Goal: Task Accomplishment & Management: Use online tool/utility

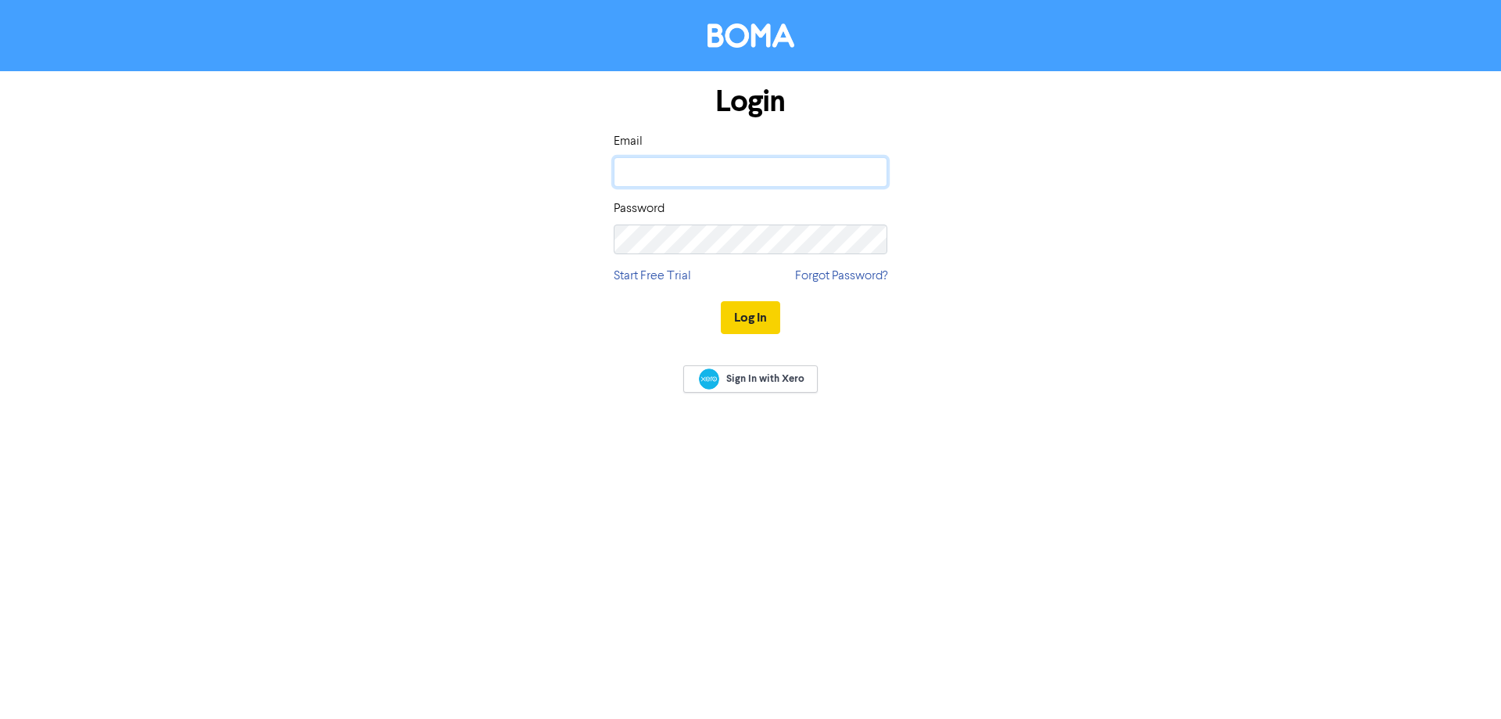
type input "robert@okefinancial.com.au"
click at [744, 323] on button "Log In" at bounding box center [750, 317] width 59 height 33
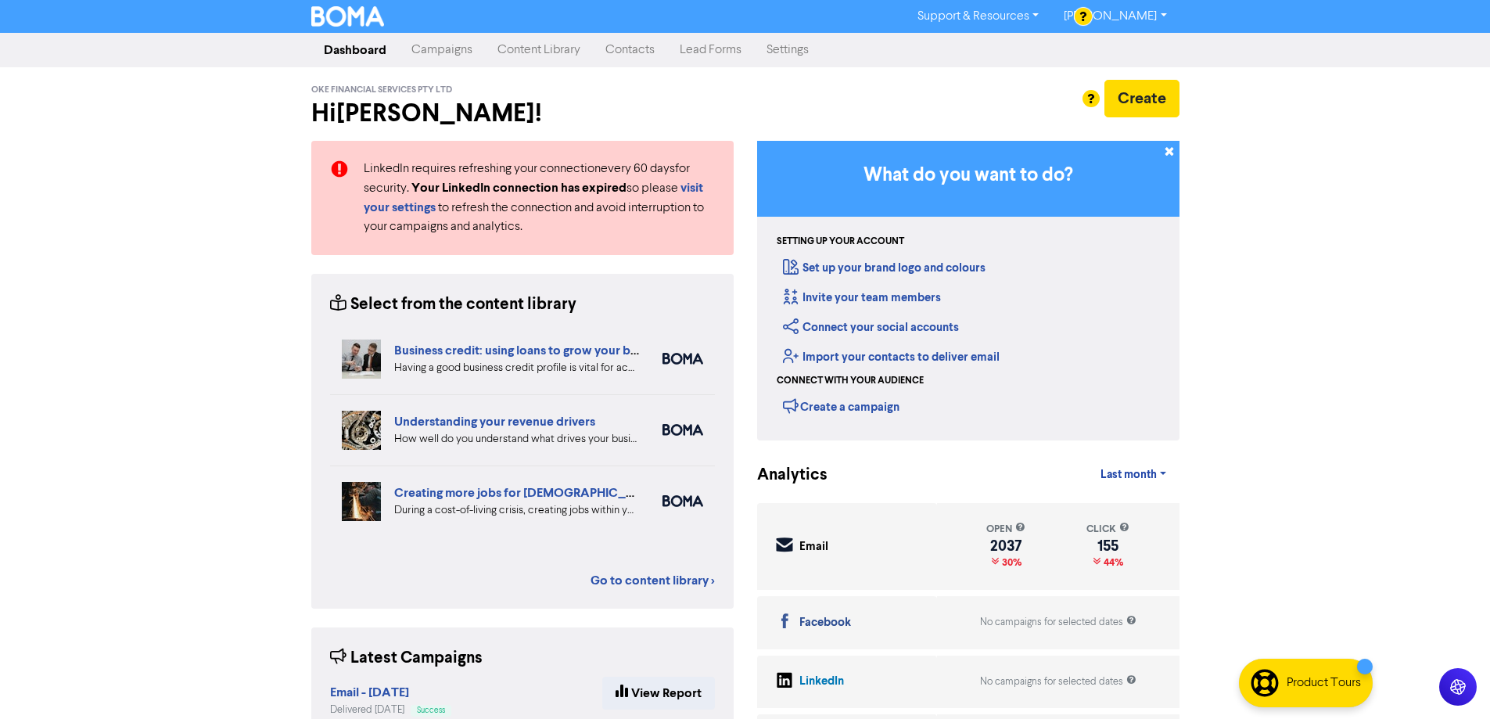
click at [450, 47] on link "Campaigns" at bounding box center [442, 49] width 86 height 31
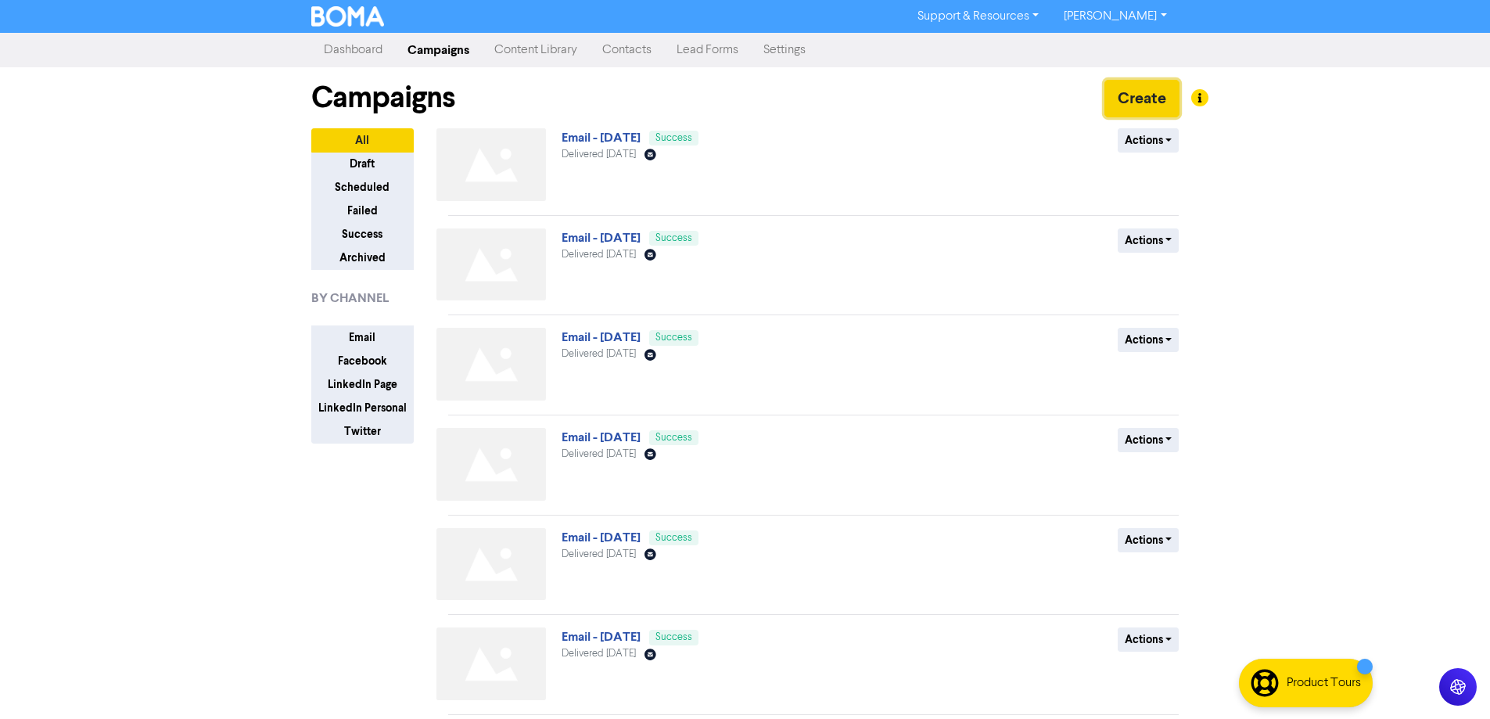
click at [1127, 99] on button "Create" at bounding box center [1141, 99] width 75 height 38
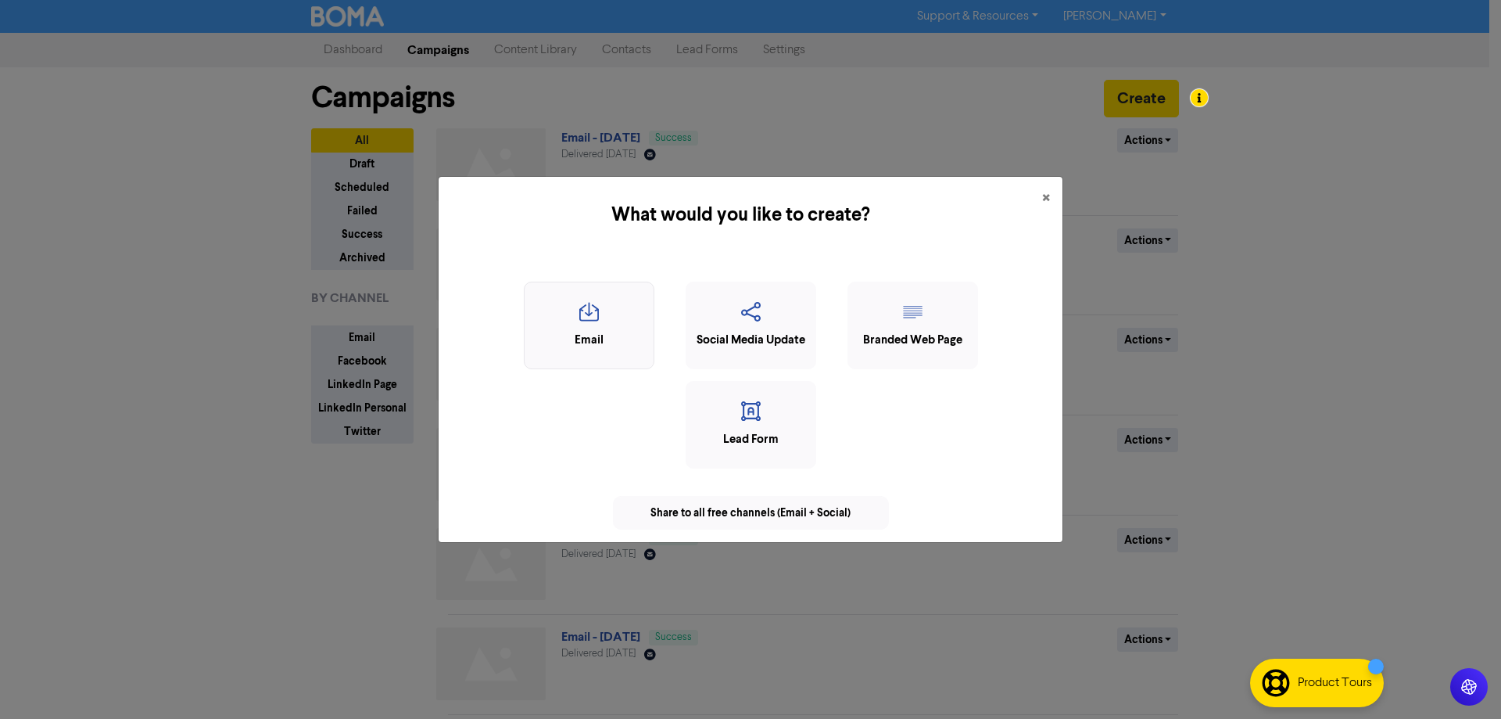
click at [606, 340] on div "Email" at bounding box center [588, 341] width 113 height 18
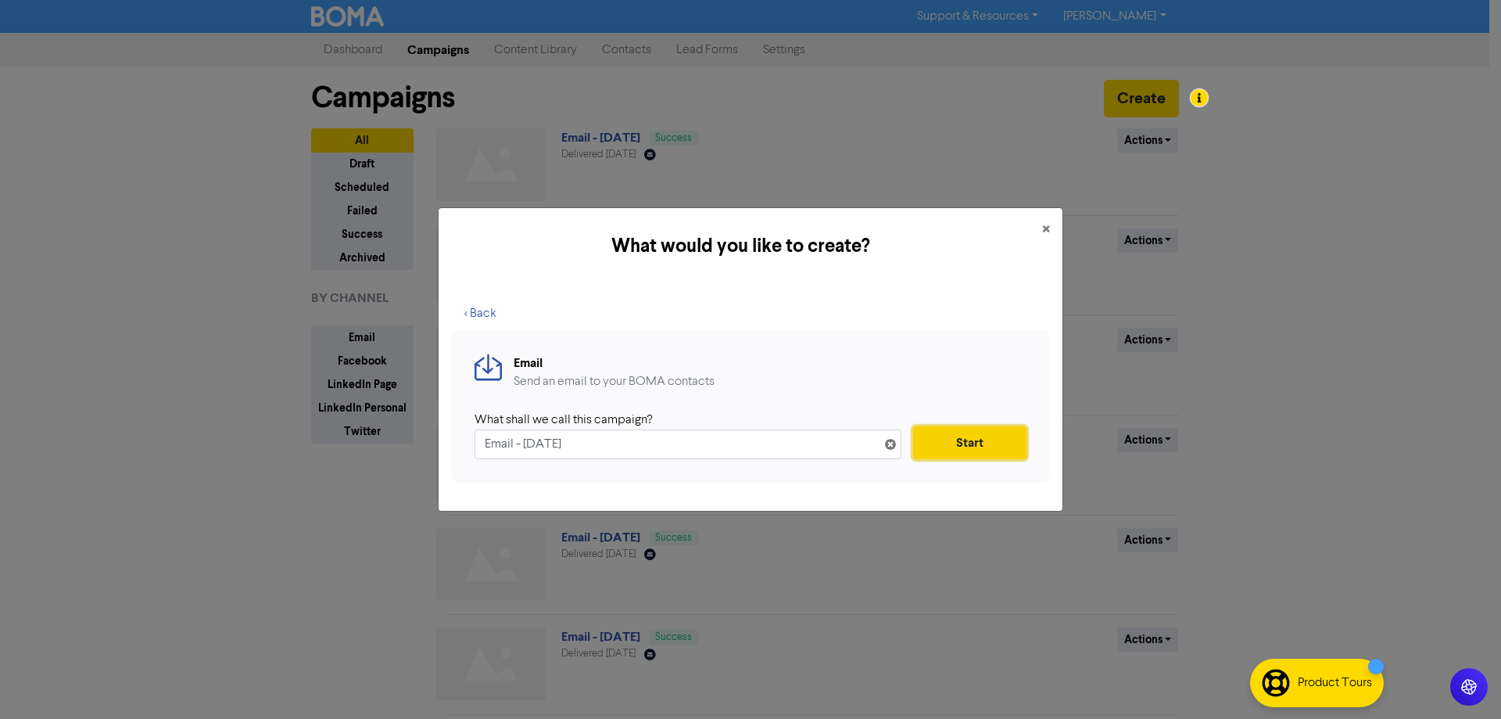
click at [989, 445] on button "Start" at bounding box center [969, 442] width 113 height 33
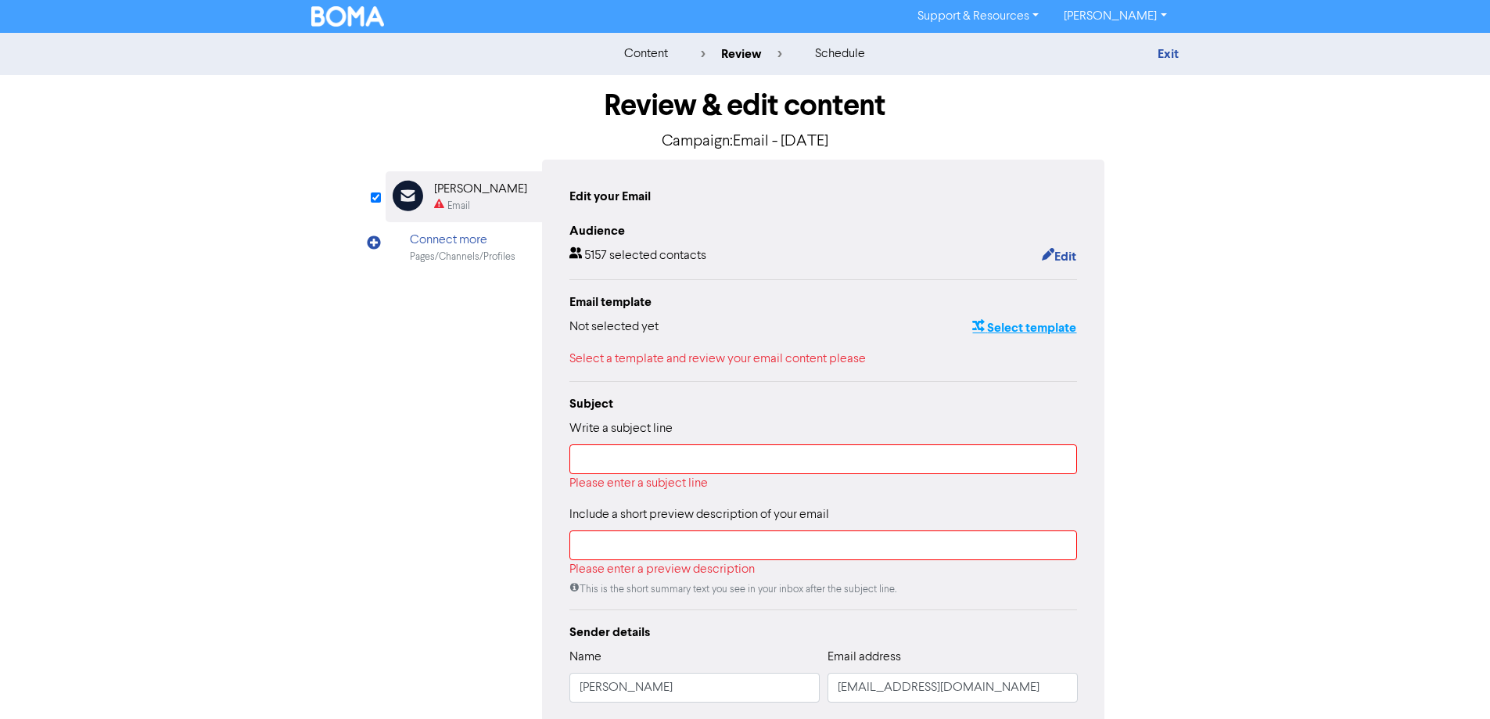
click at [1009, 324] on button "Select template" at bounding box center [1024, 327] width 106 height 20
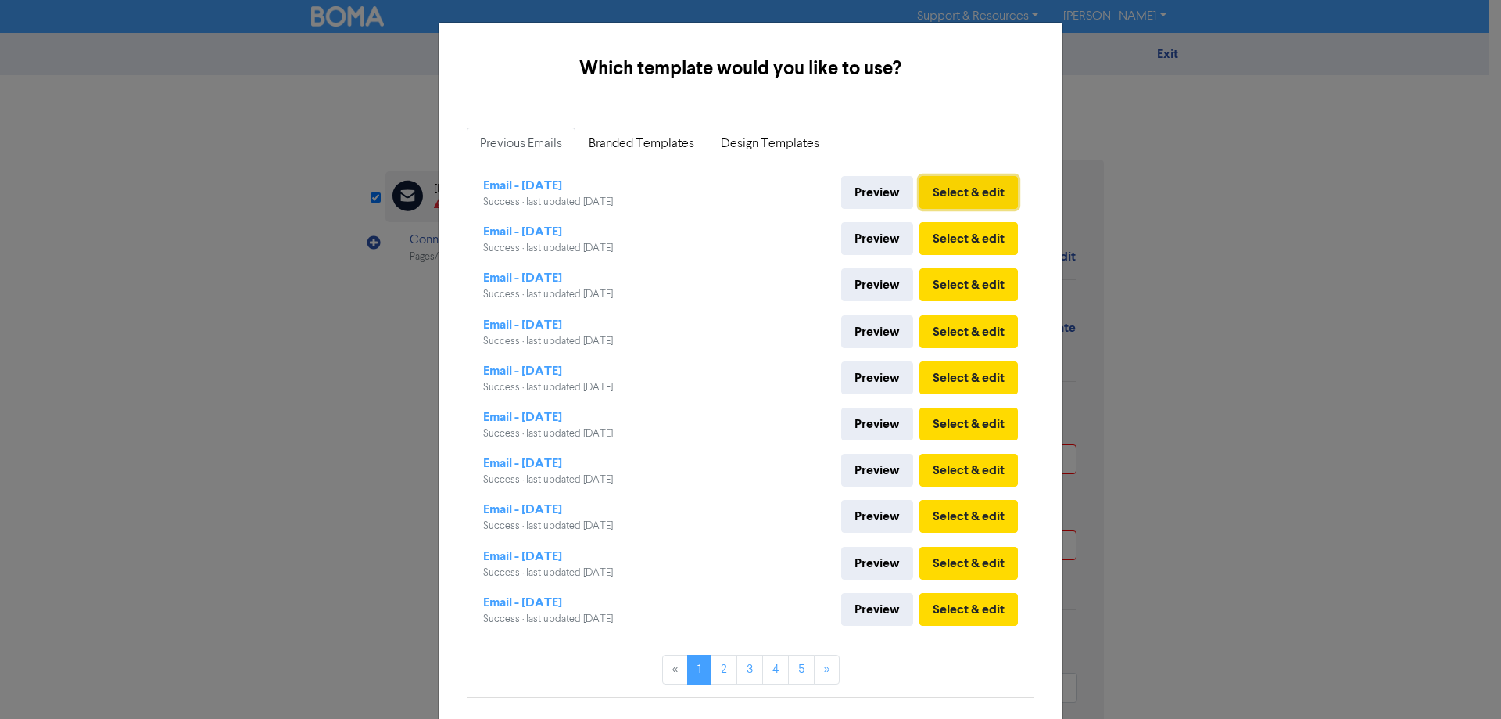
click at [972, 193] on button "Select & edit" at bounding box center [969, 192] width 99 height 33
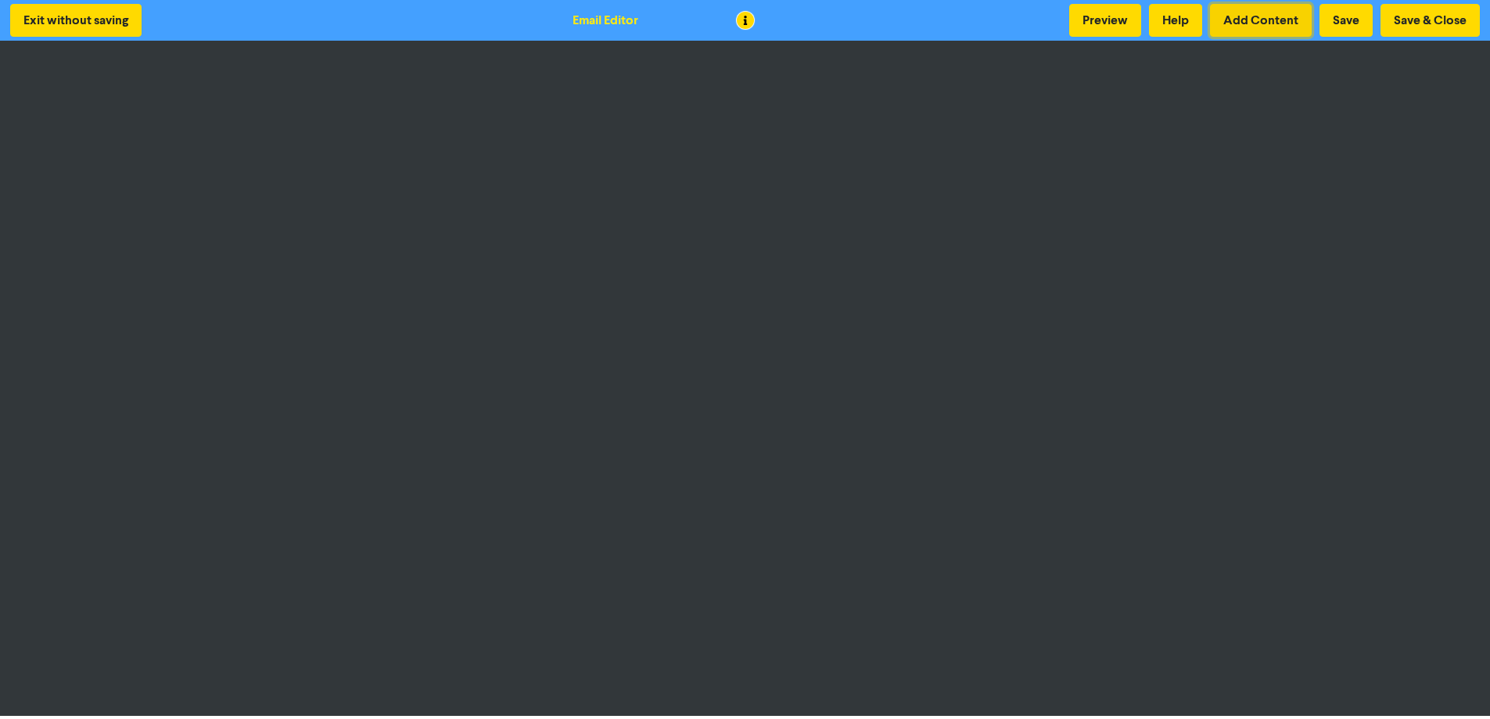
click at [1275, 25] on button "Add Content" at bounding box center [1261, 20] width 102 height 33
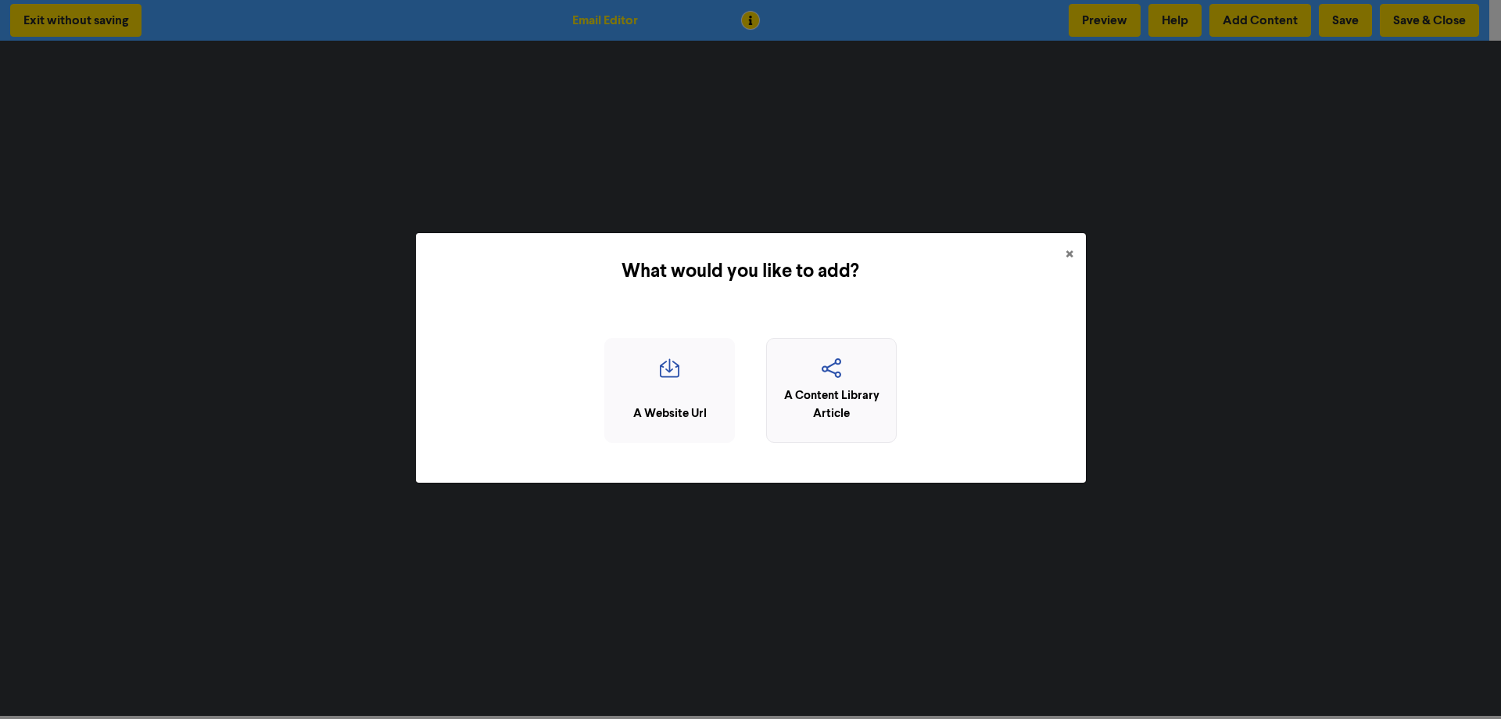
click at [859, 389] on div "A Content Library Article" at bounding box center [831, 404] width 113 height 35
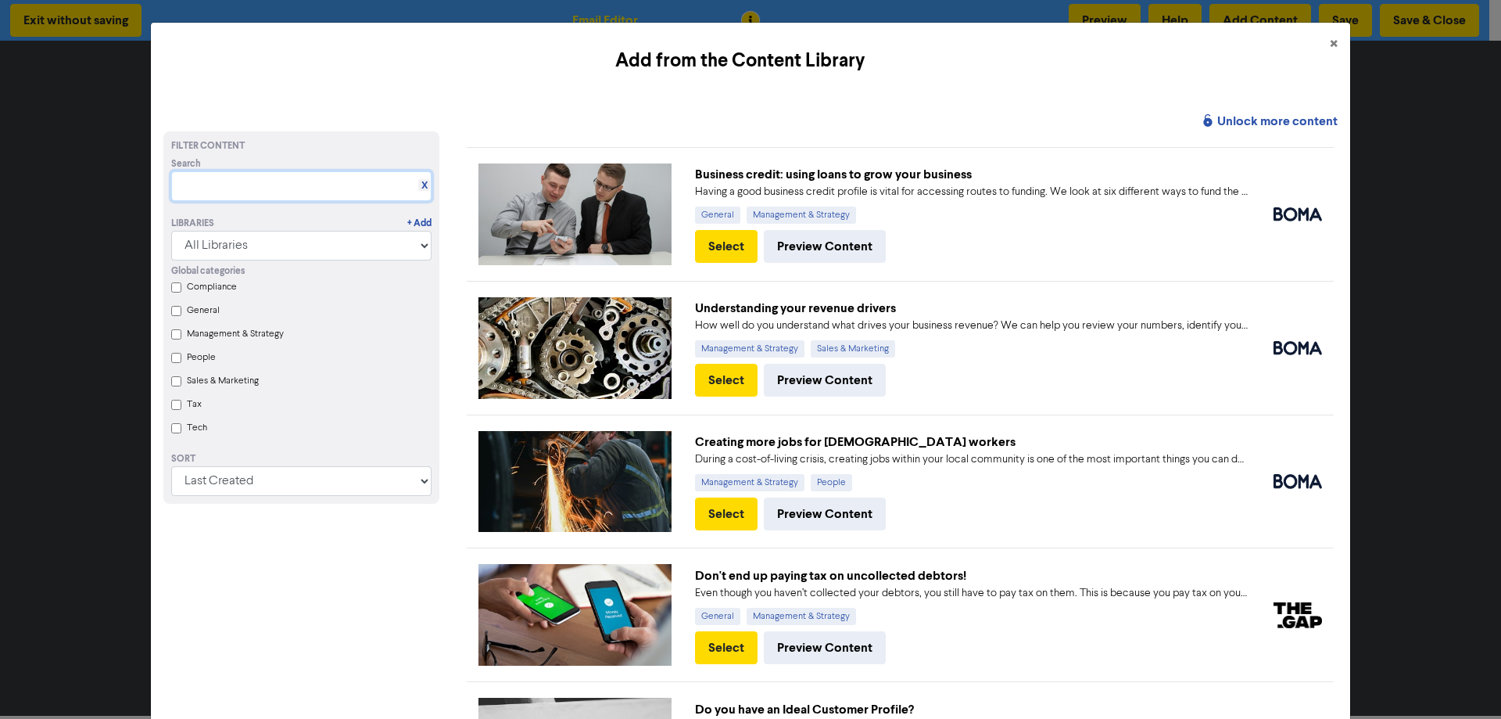
click at [199, 184] on input "text" at bounding box center [301, 186] width 260 height 30
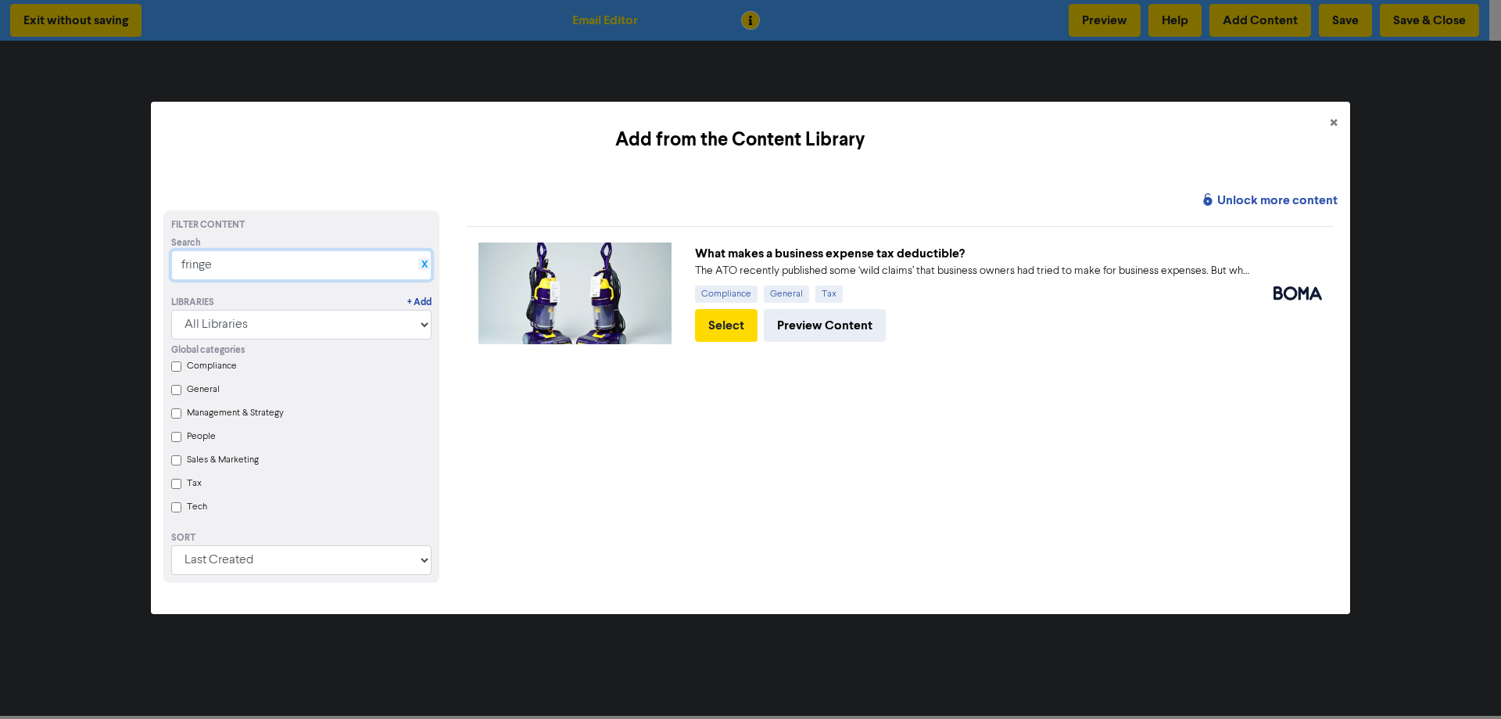
type input "fringe"
click at [421, 259] on link "X" at bounding box center [424, 265] width 6 height 12
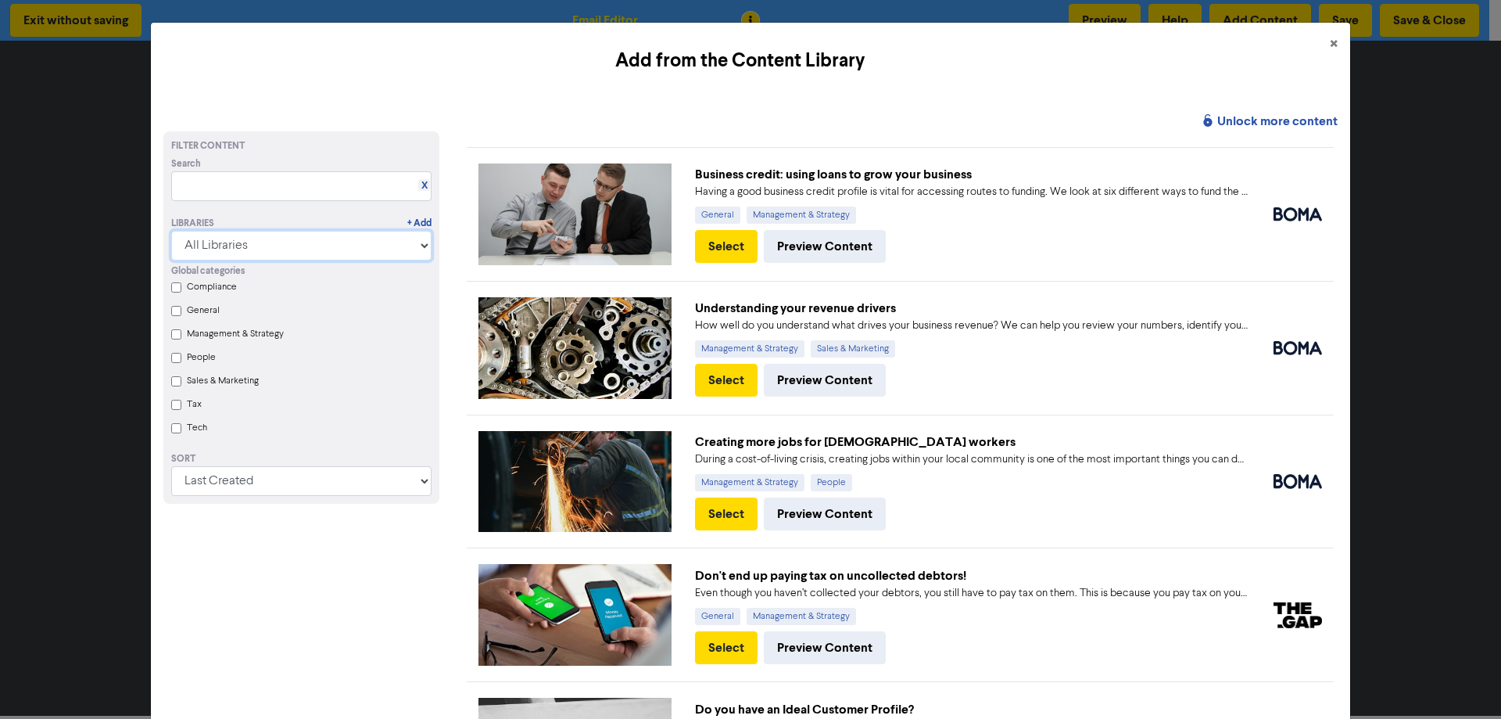
click at [425, 247] on select "All Libraries BOMA Other Partners Xero" at bounding box center [301, 246] width 260 height 30
select select "BOMA"
click at [171, 231] on select "All Libraries BOMA Other Partners Xero" at bounding box center [301, 246] width 260 height 30
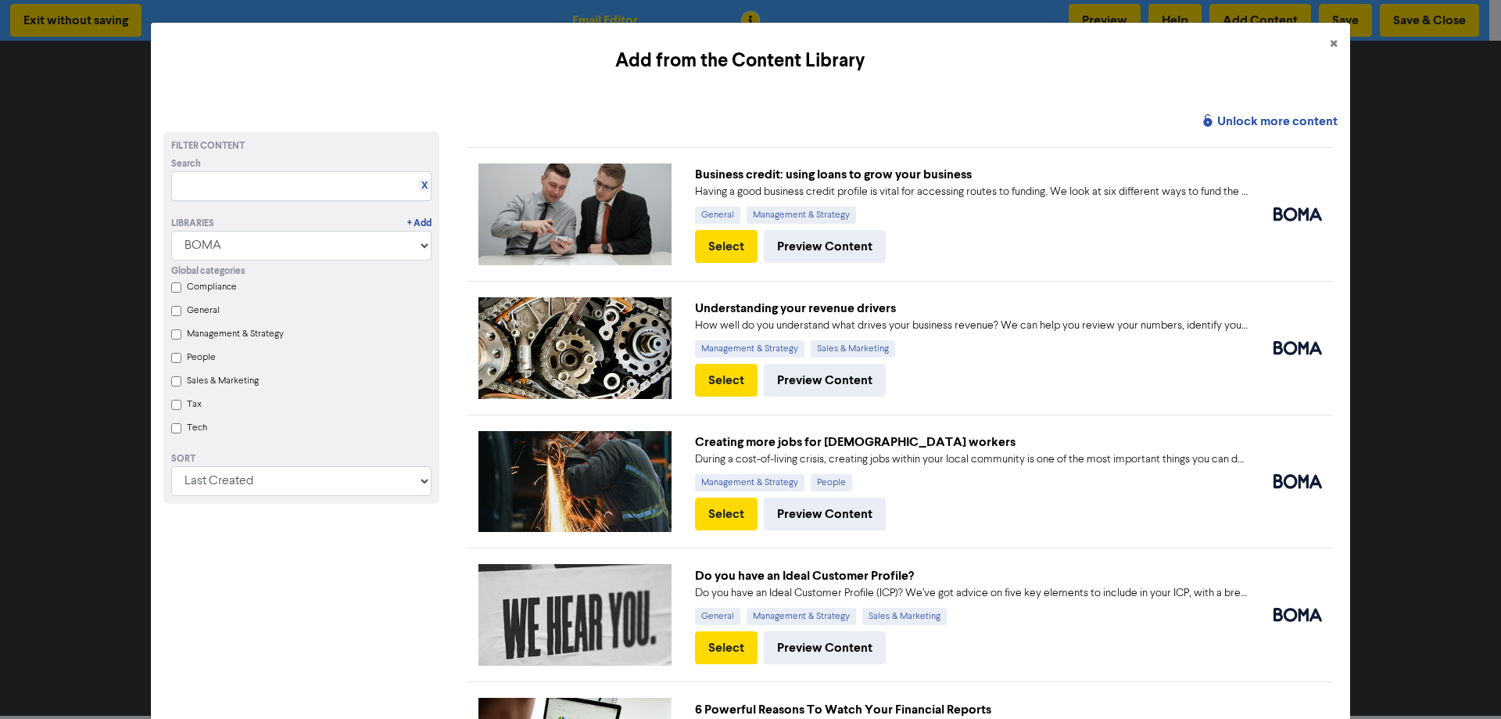
click at [176, 409] on input "Tax" at bounding box center [176, 405] width 10 height 10
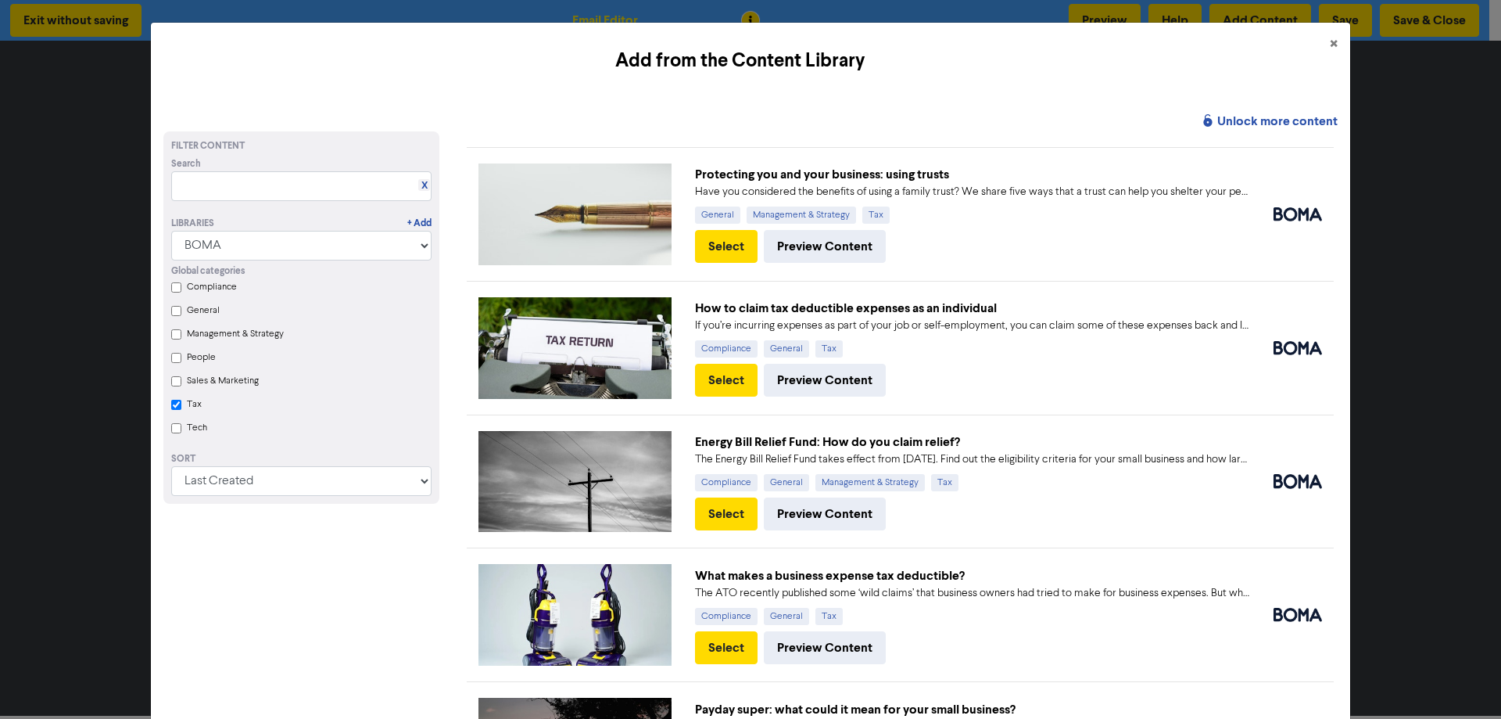
click at [177, 287] on input "Compliance" at bounding box center [176, 287] width 10 height 10
checkbox input "true"
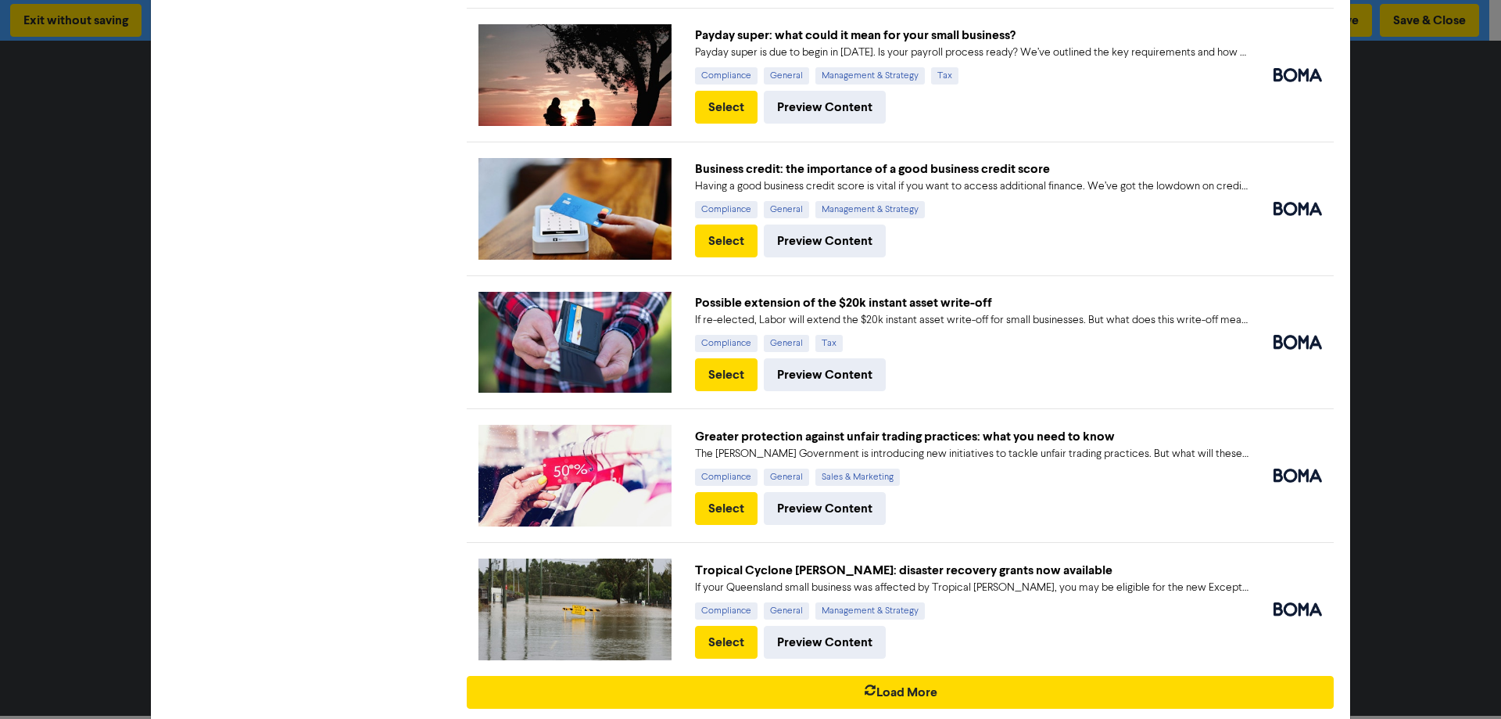
scroll to position [838, 0]
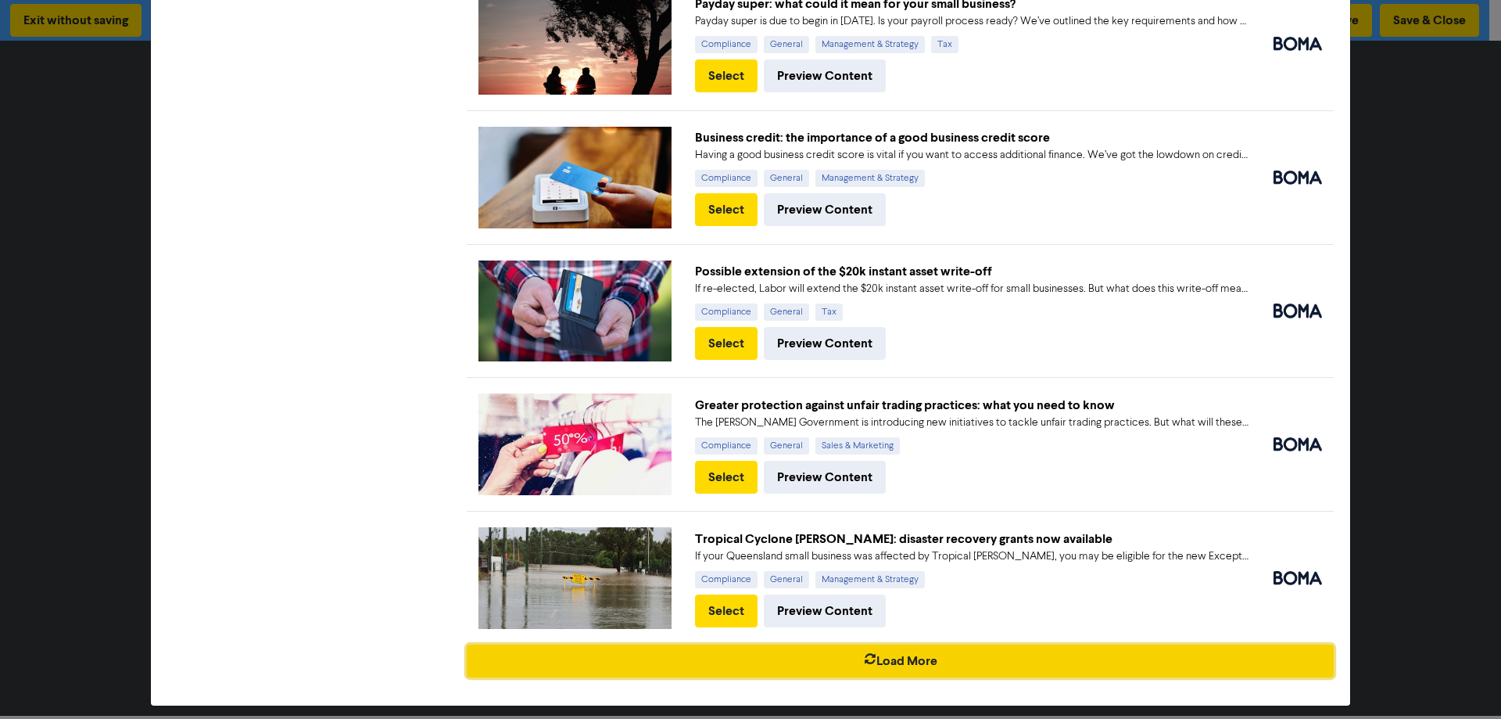
click at [955, 647] on button "Load More" at bounding box center [900, 660] width 867 height 33
checkbox input "true"
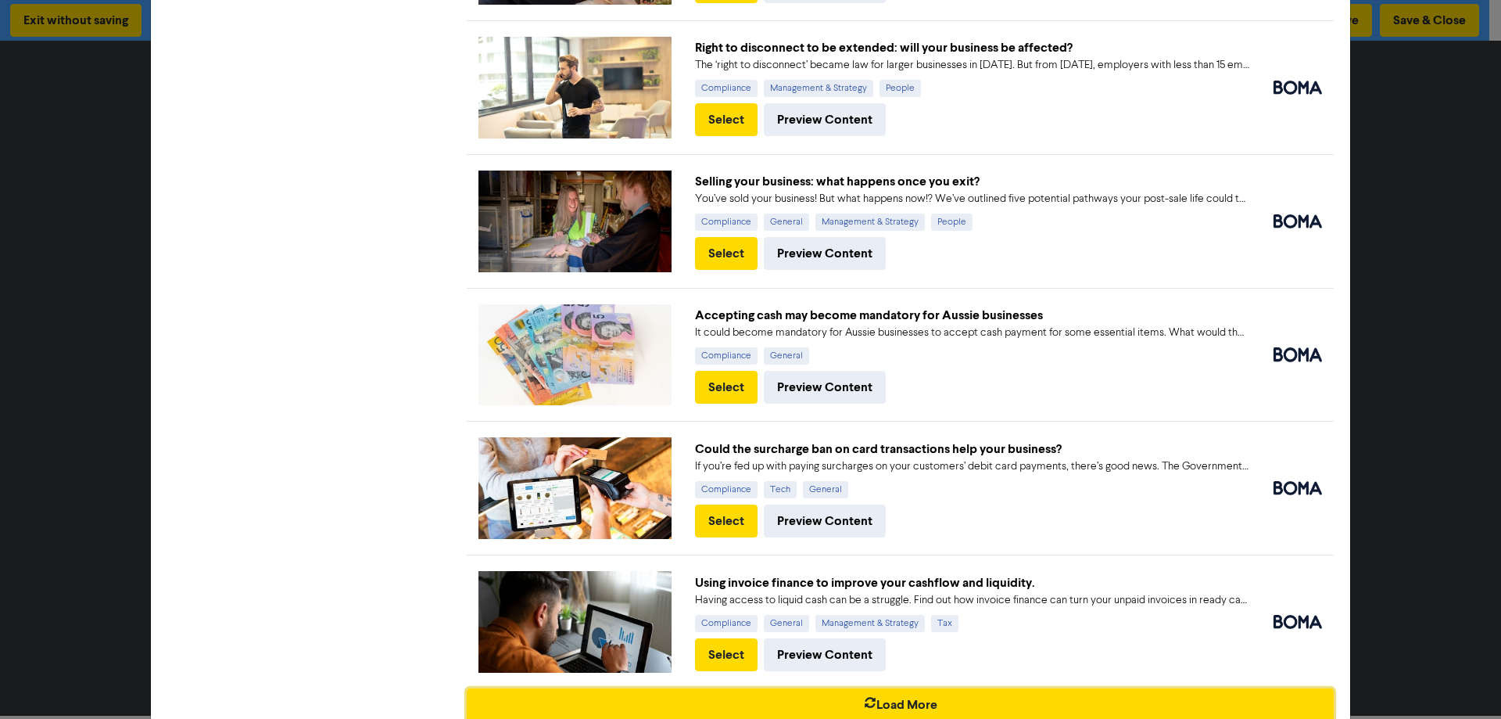
scroll to position [2165, 0]
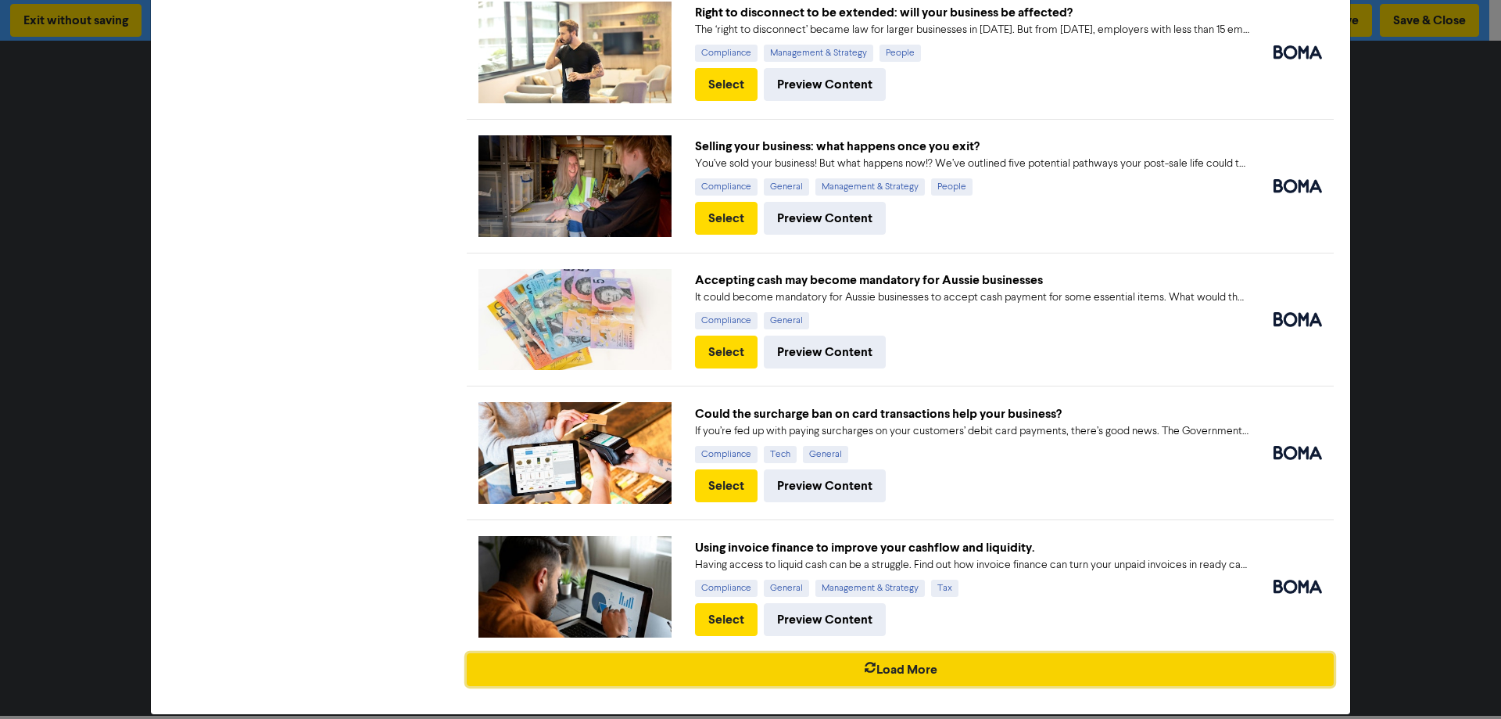
click at [1029, 658] on button "Load More" at bounding box center [900, 669] width 867 height 33
checkbox input "true"
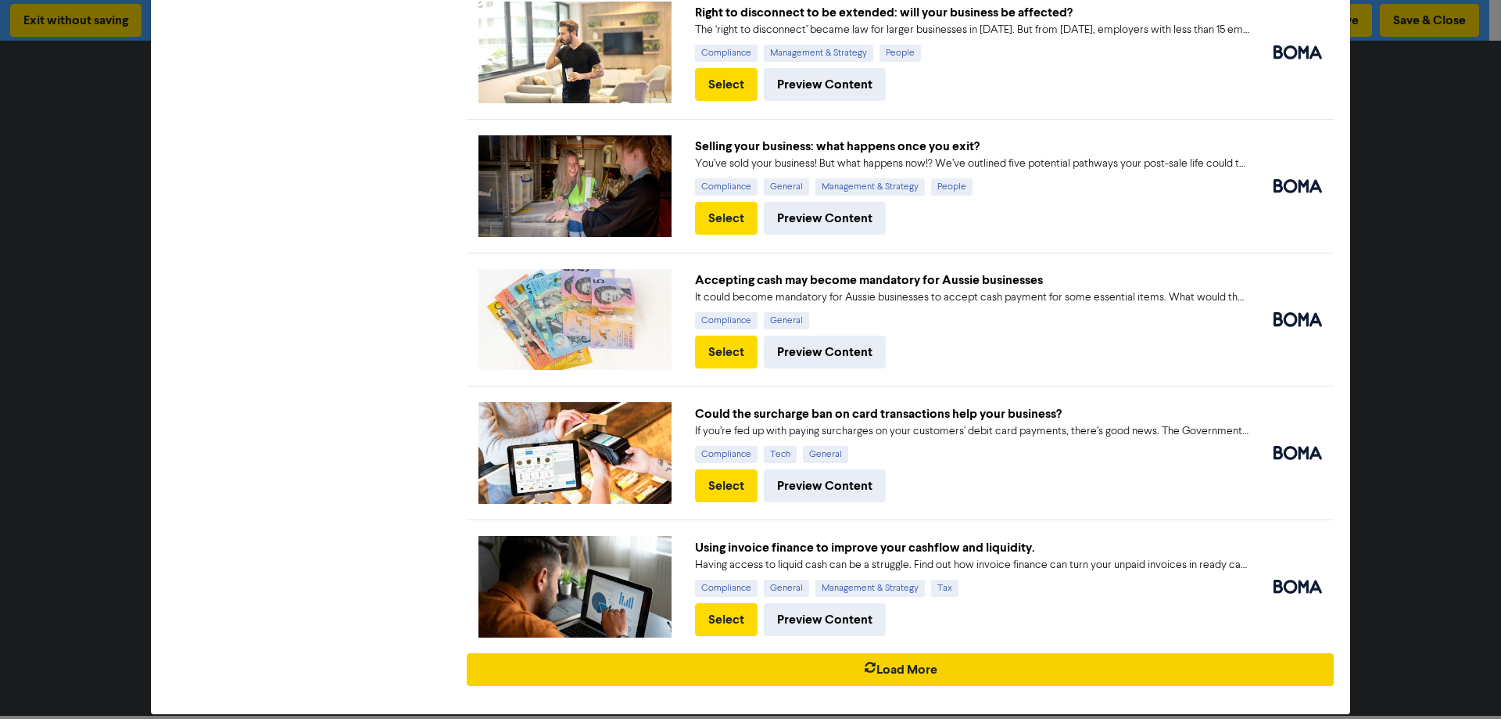
checkbox input "true"
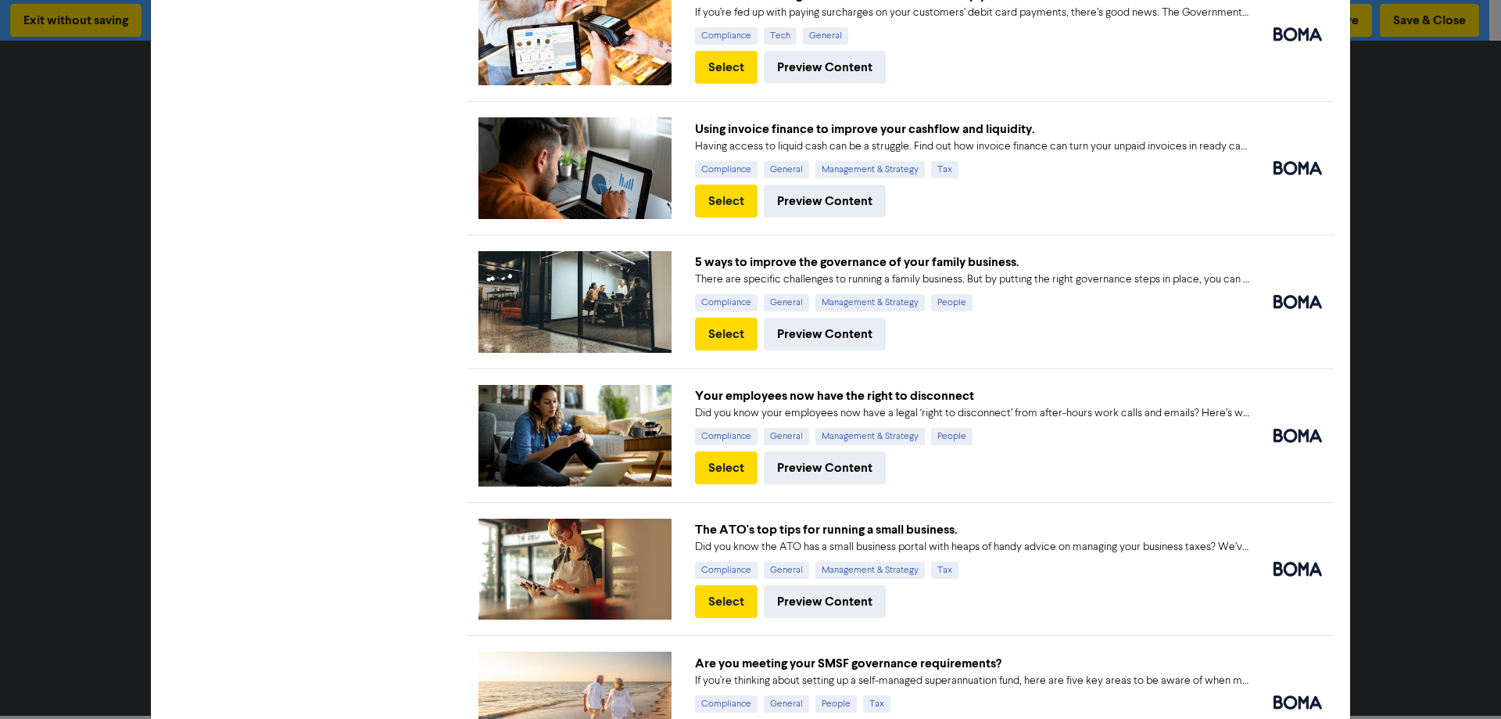
scroll to position [2634, 0]
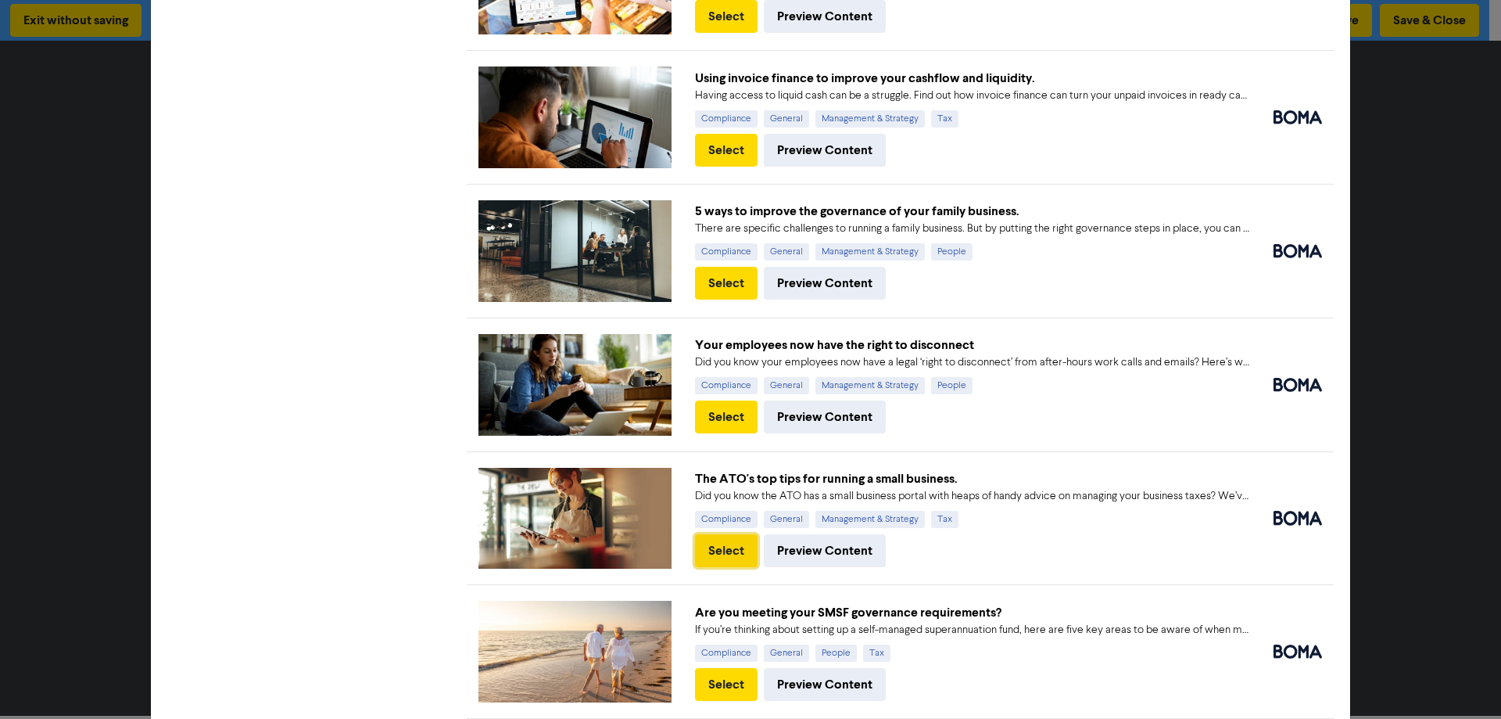
click at [720, 535] on button "Select" at bounding box center [726, 550] width 63 height 33
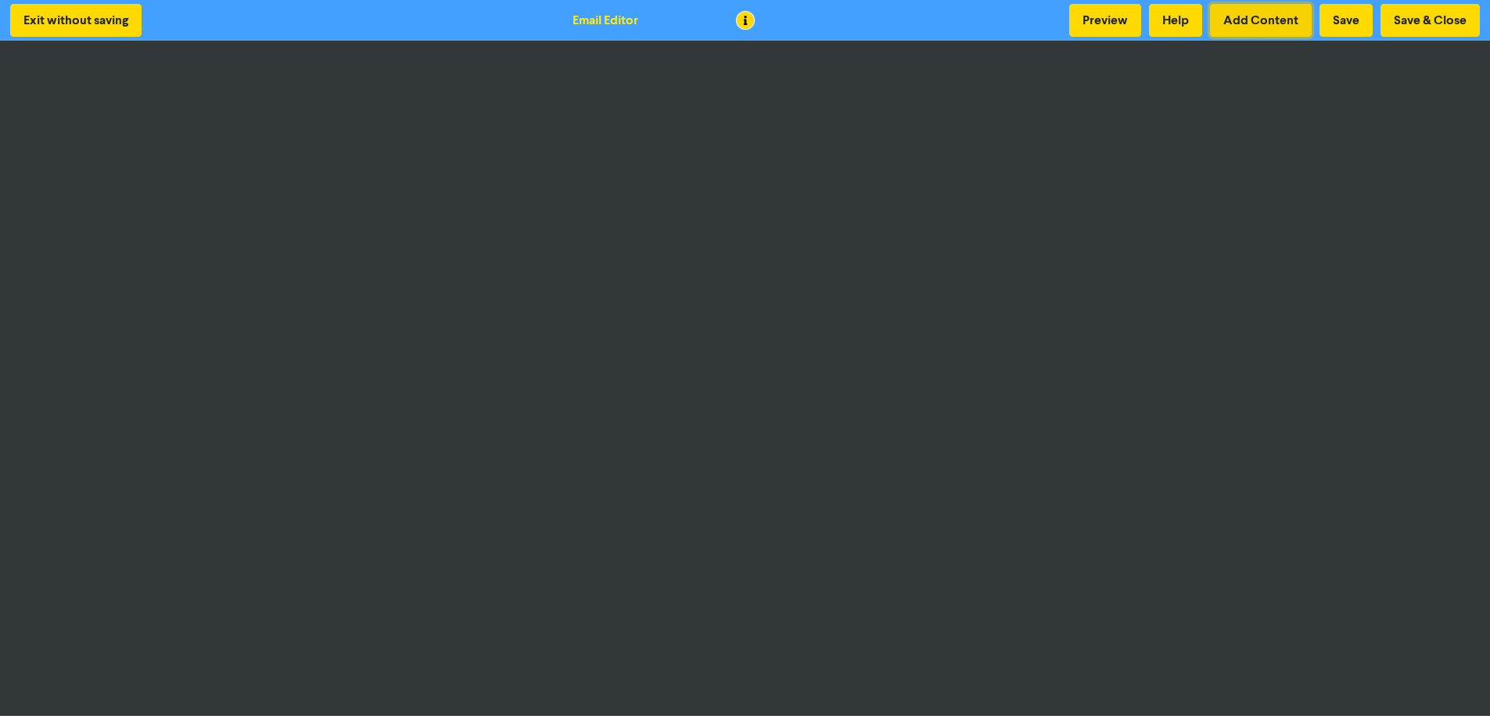
click at [1254, 18] on button "Add Content" at bounding box center [1261, 20] width 102 height 33
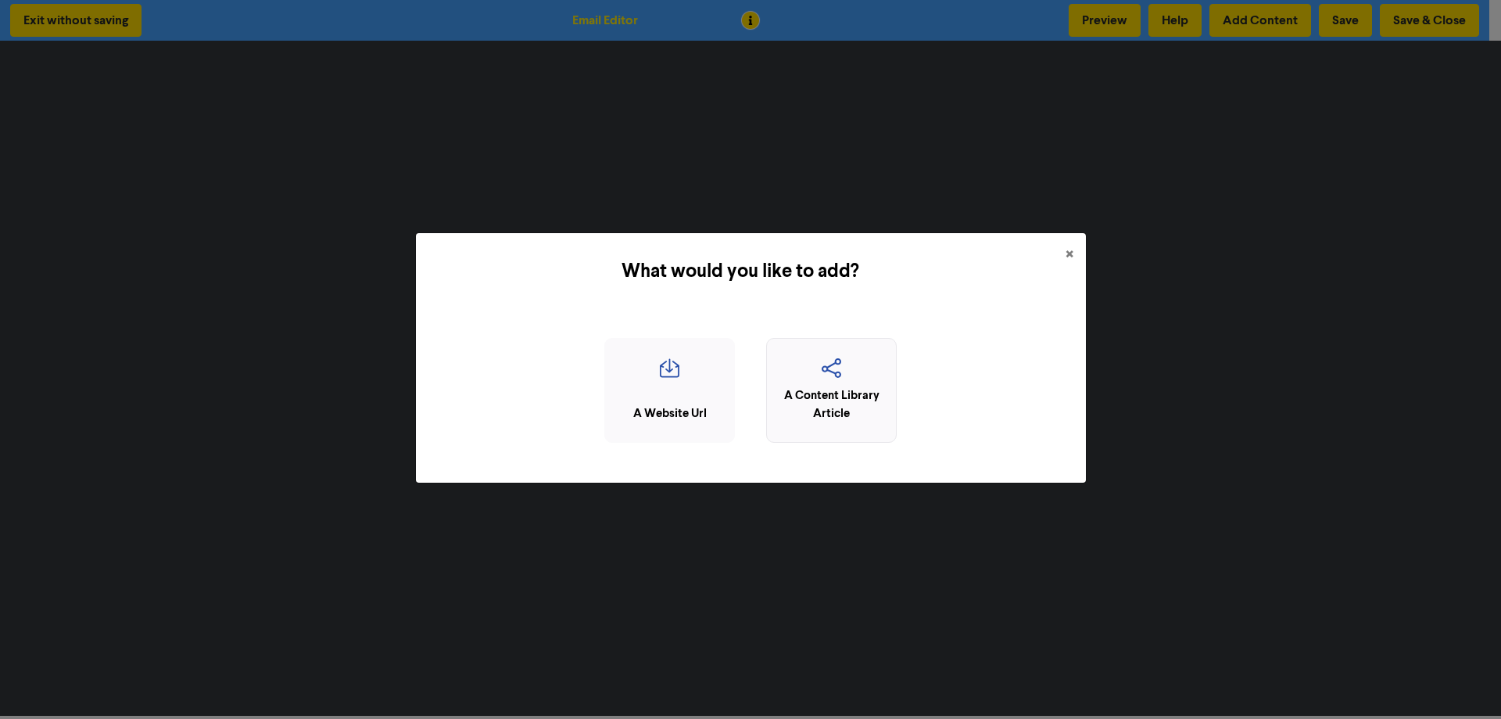
click at [840, 378] on icon "button" at bounding box center [831, 373] width 113 height 30
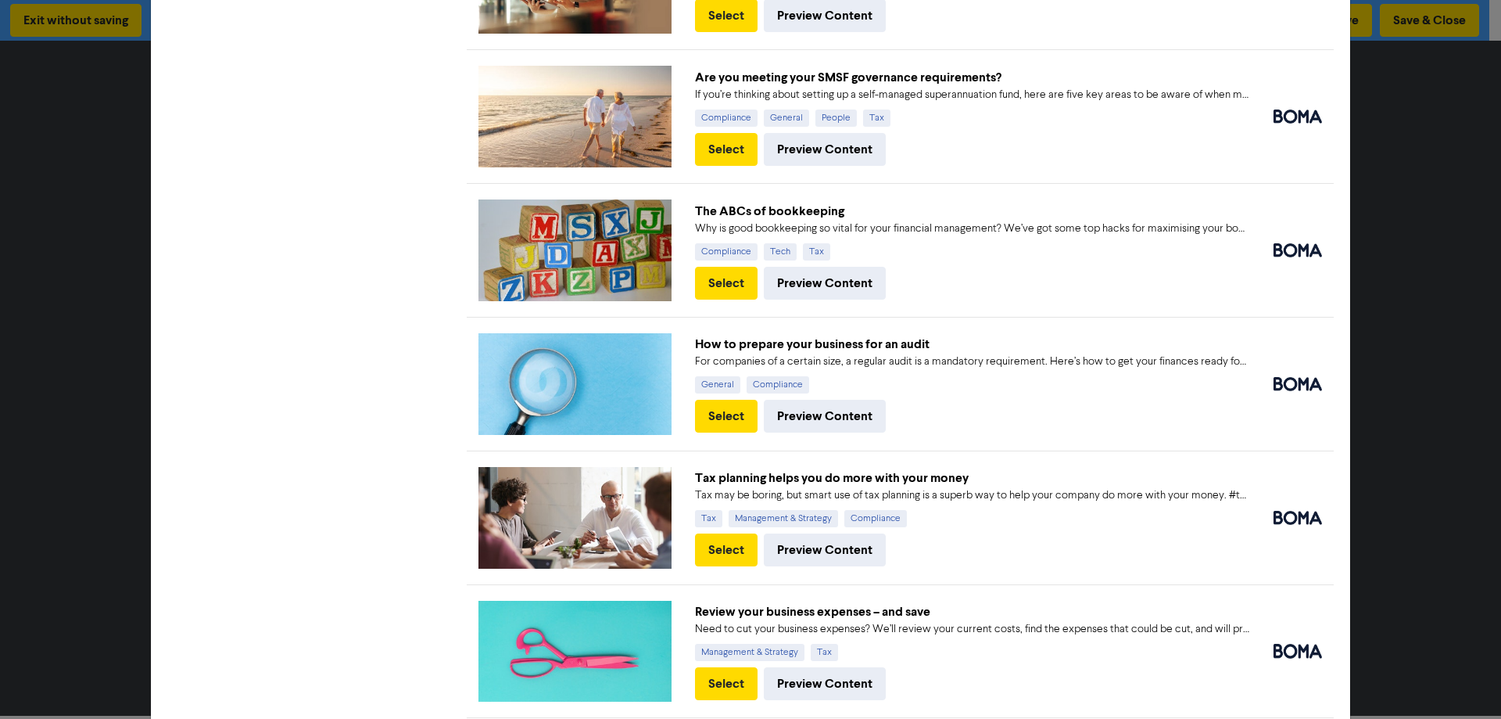
scroll to position [3247, 0]
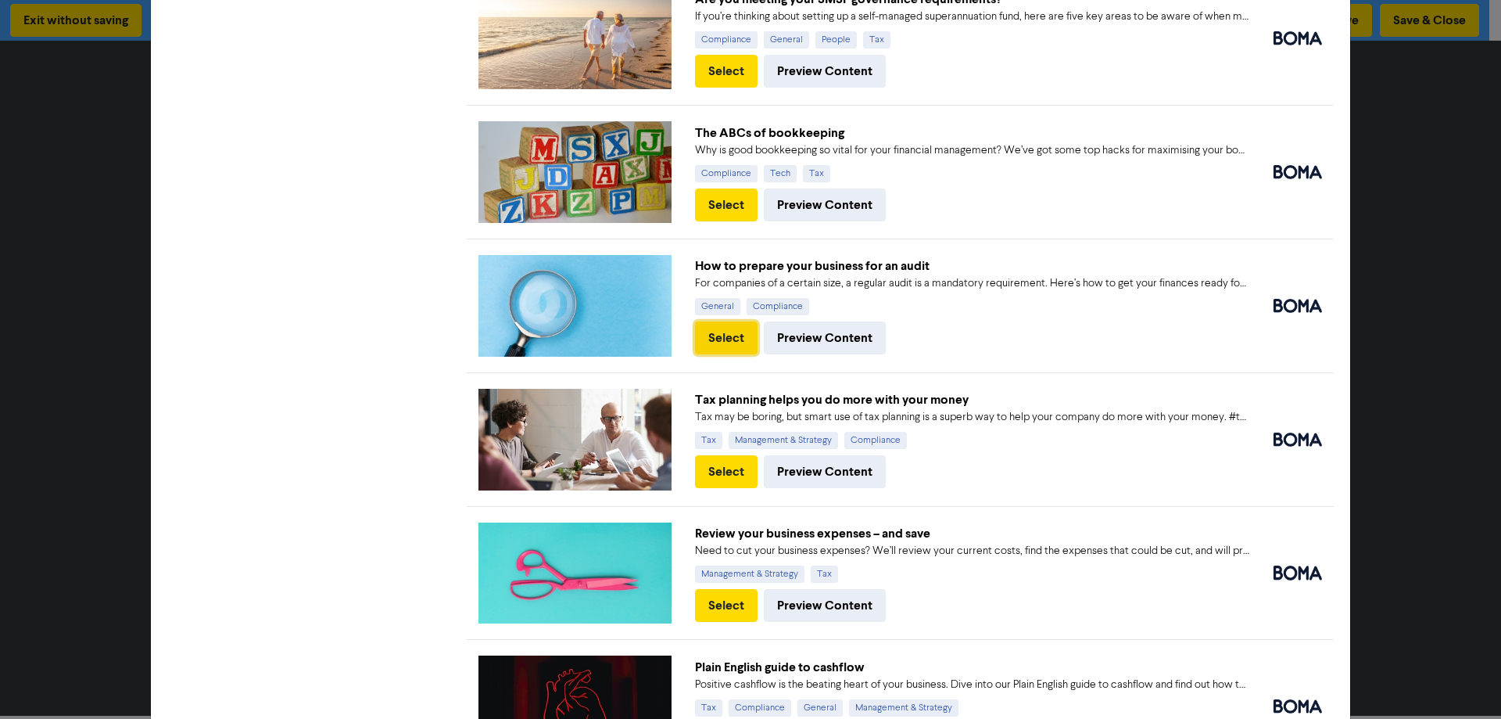
click at [719, 321] on button "Select" at bounding box center [726, 337] width 63 height 33
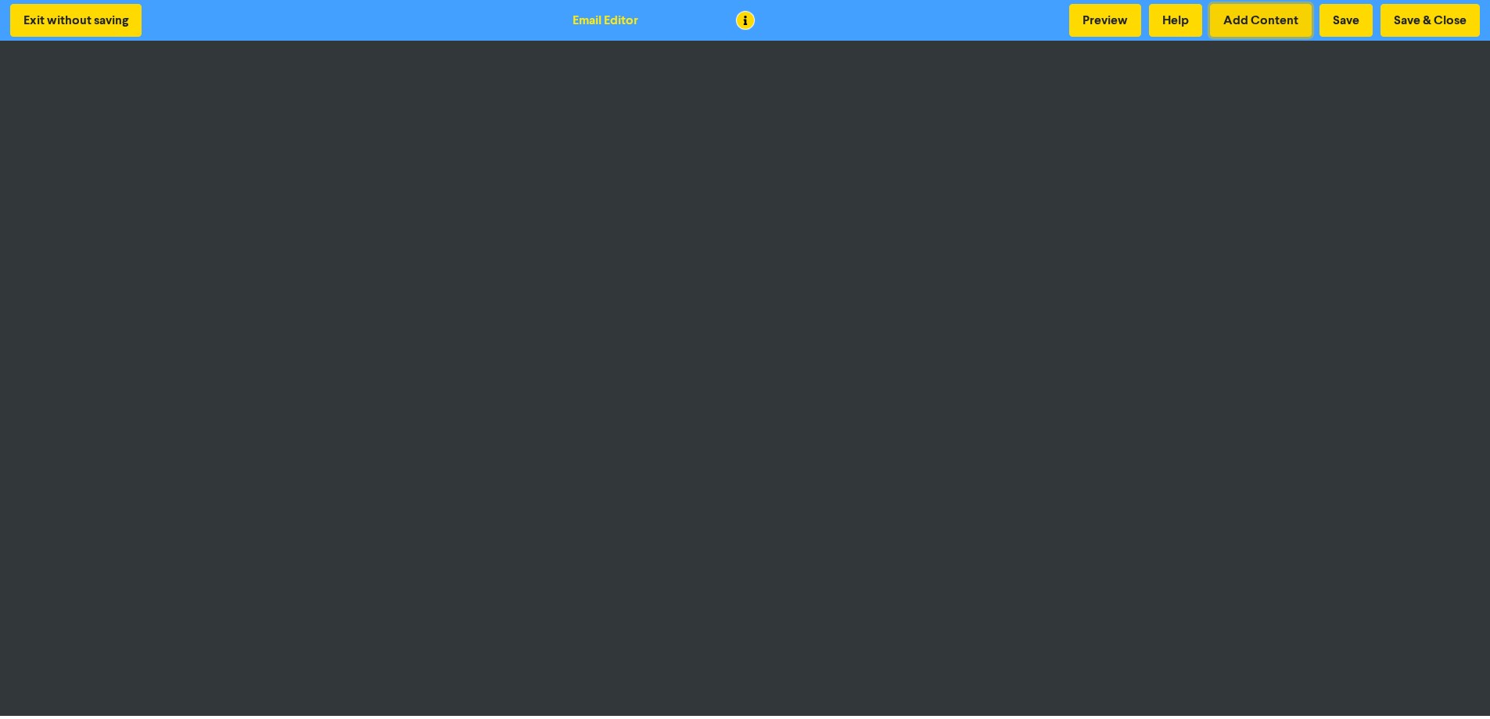
click at [1281, 19] on button "Add Content" at bounding box center [1261, 20] width 102 height 33
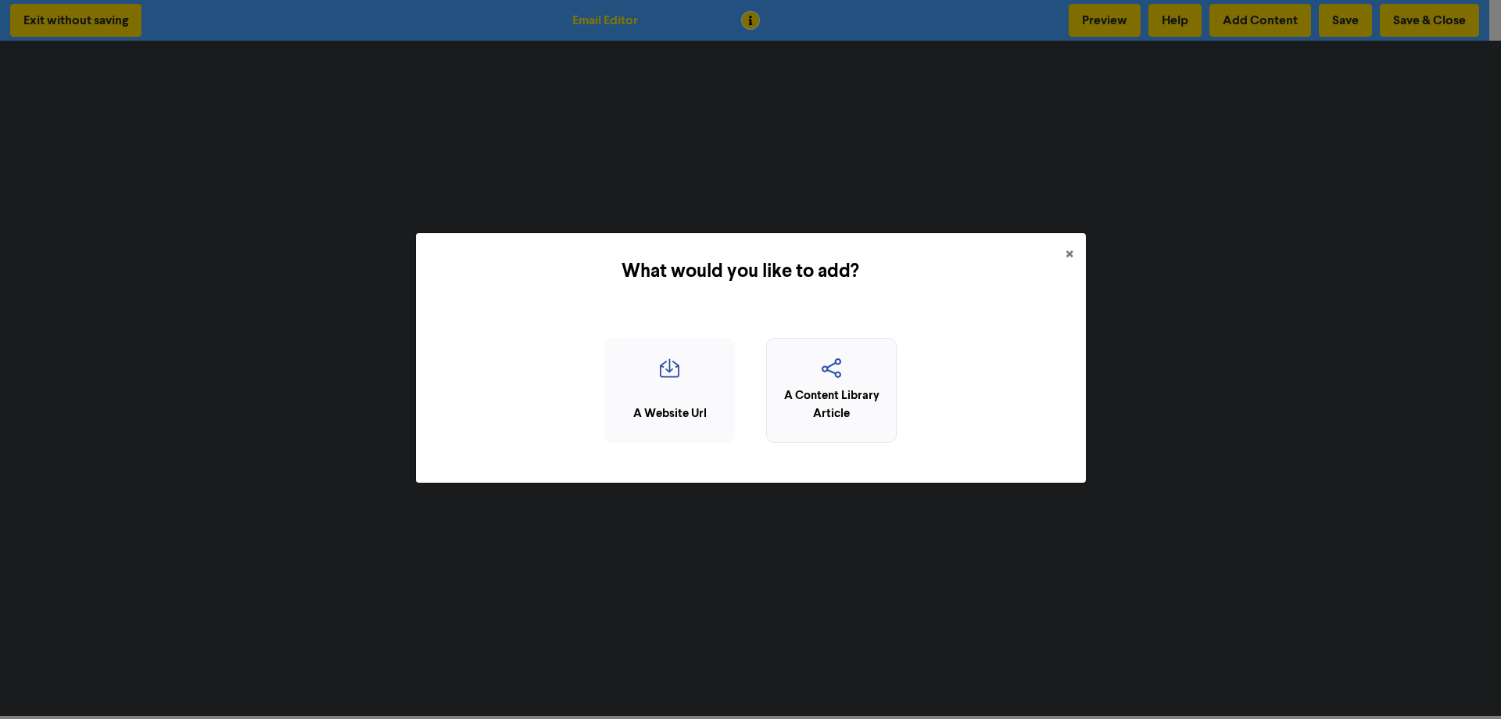
click at [826, 396] on div "A Content Library Article" at bounding box center [831, 404] width 113 height 35
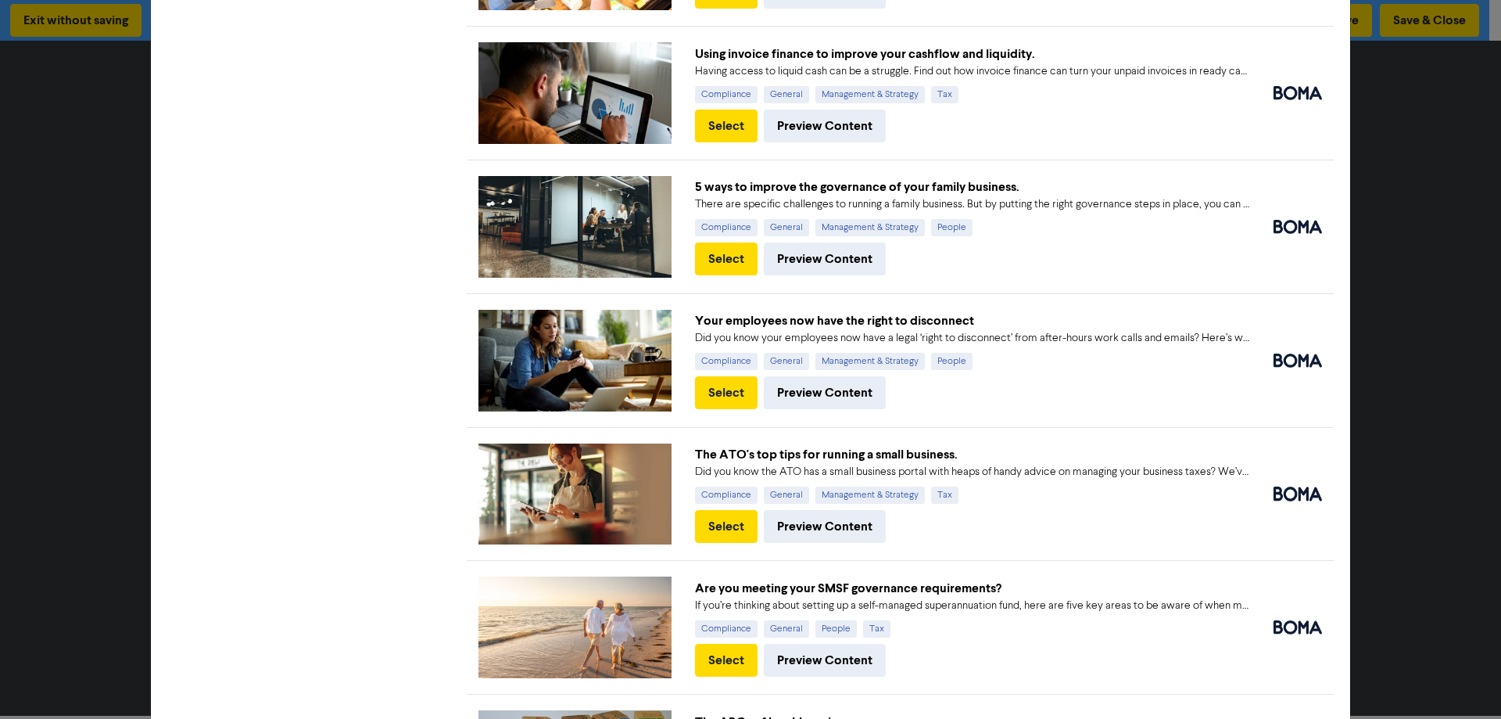
scroll to position [3325, 0]
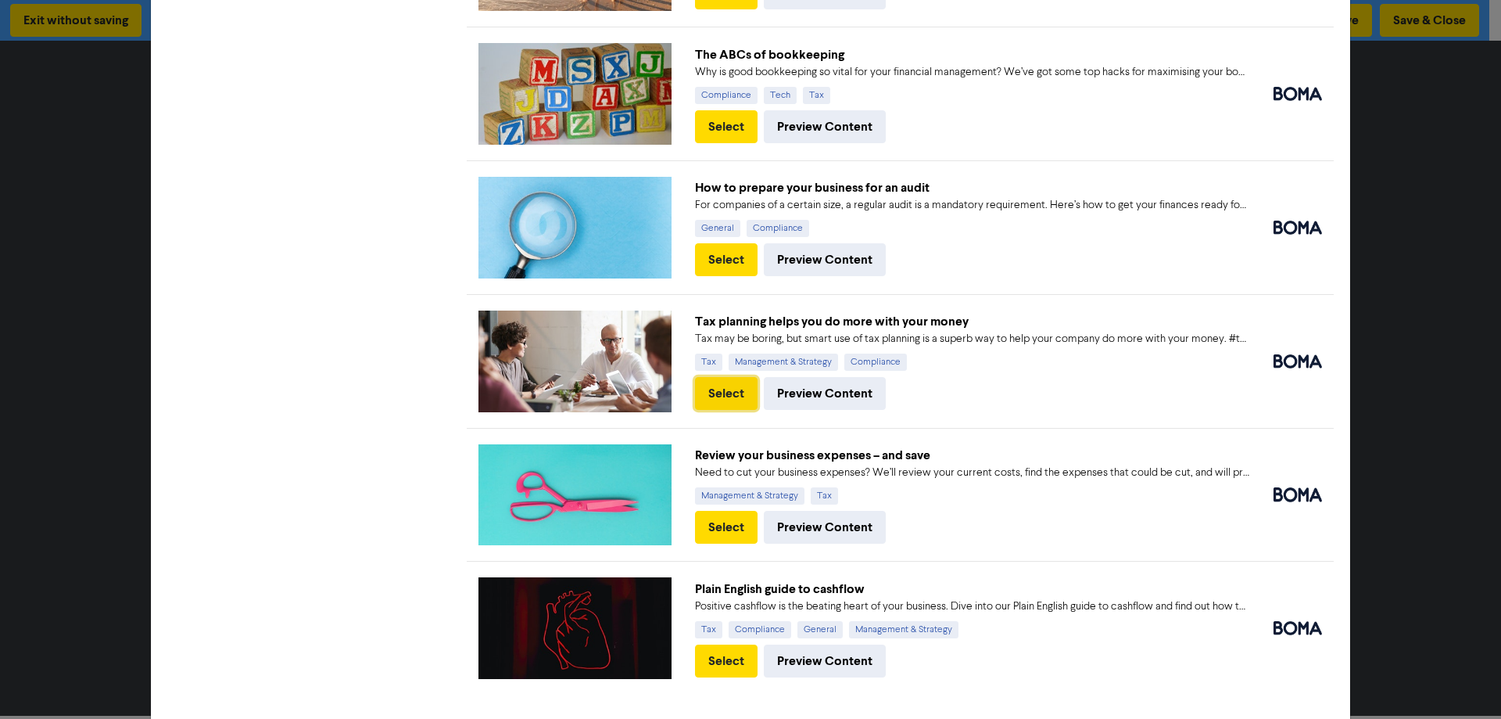
click at [726, 377] on button "Select" at bounding box center [726, 393] width 63 height 33
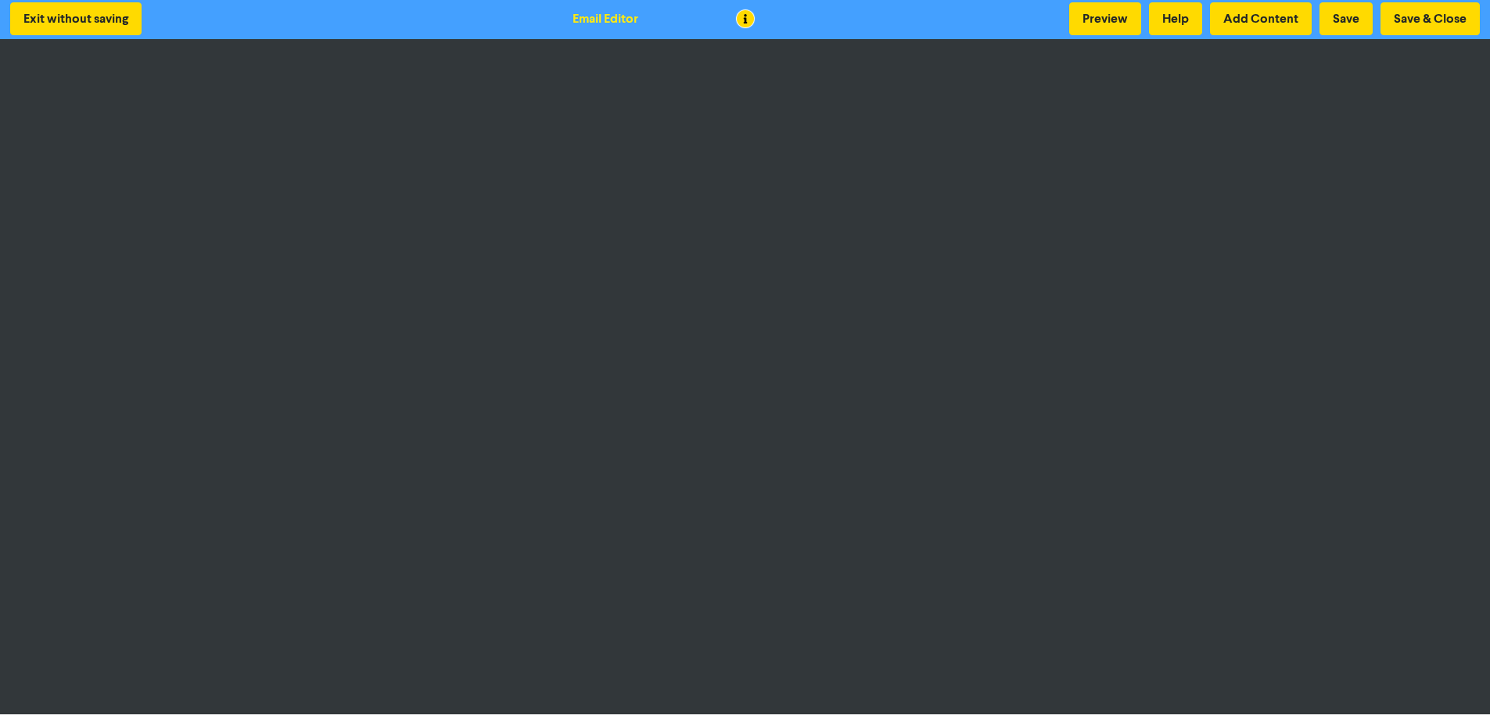
scroll to position [0, 0]
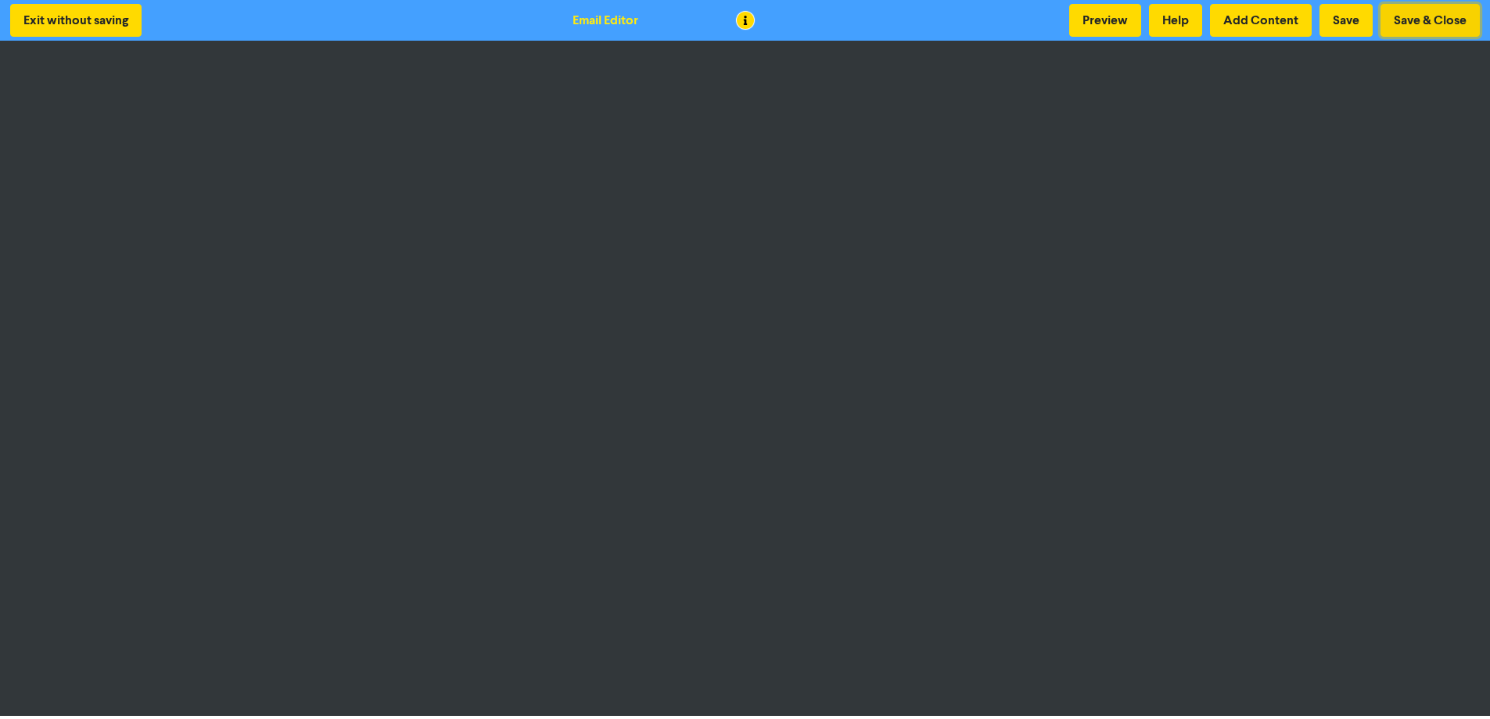
click at [1407, 23] on button "Save & Close" at bounding box center [1429, 20] width 99 height 33
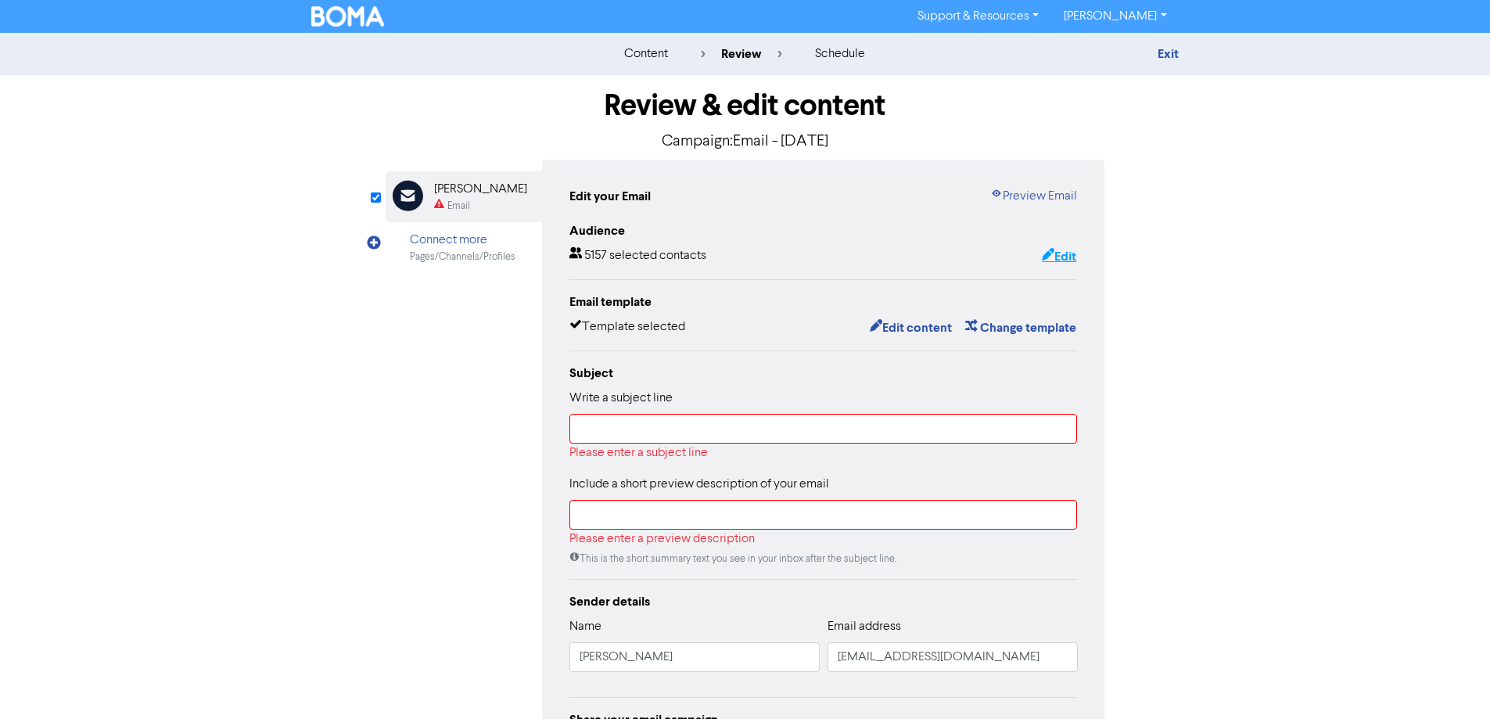
click at [1066, 253] on button "Edit" at bounding box center [1059, 256] width 36 height 20
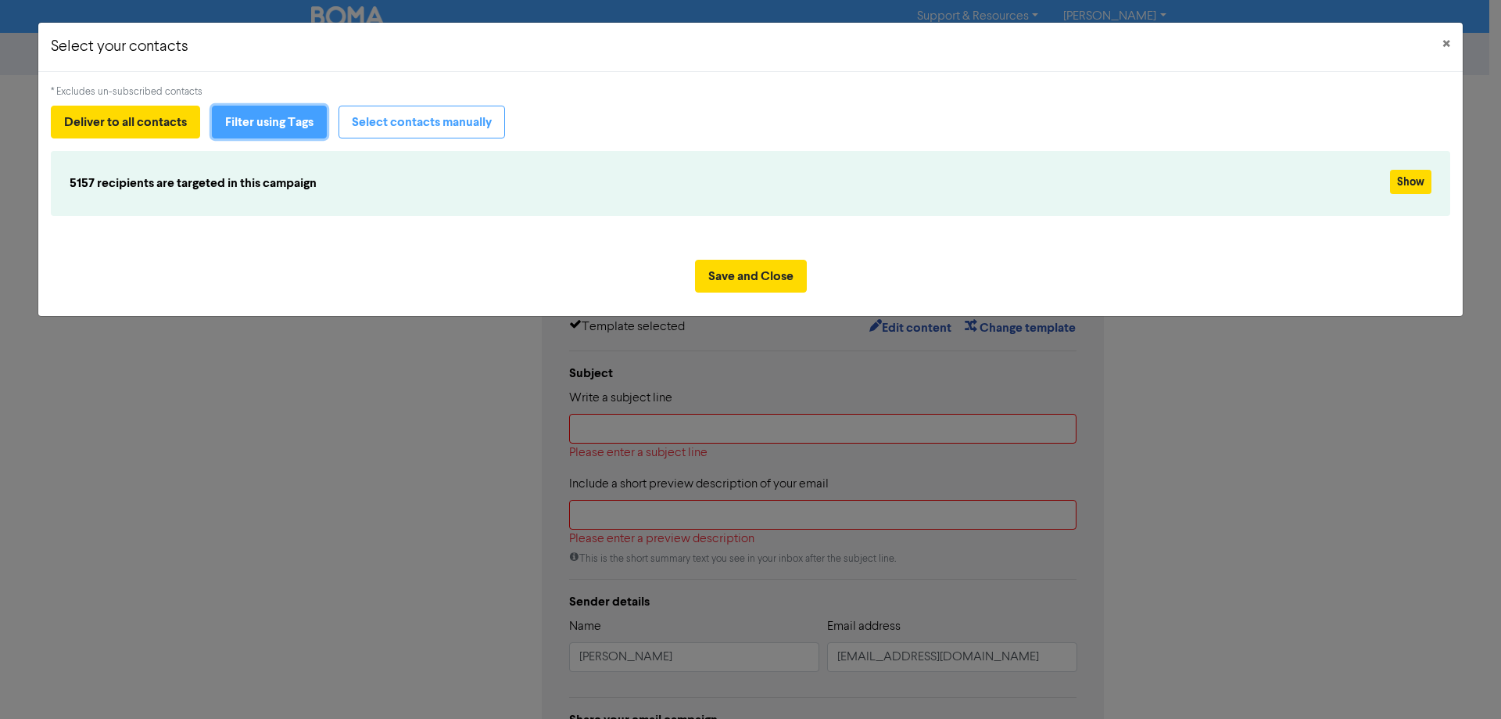
click at [300, 120] on button "Filter using Tags" at bounding box center [269, 122] width 115 height 33
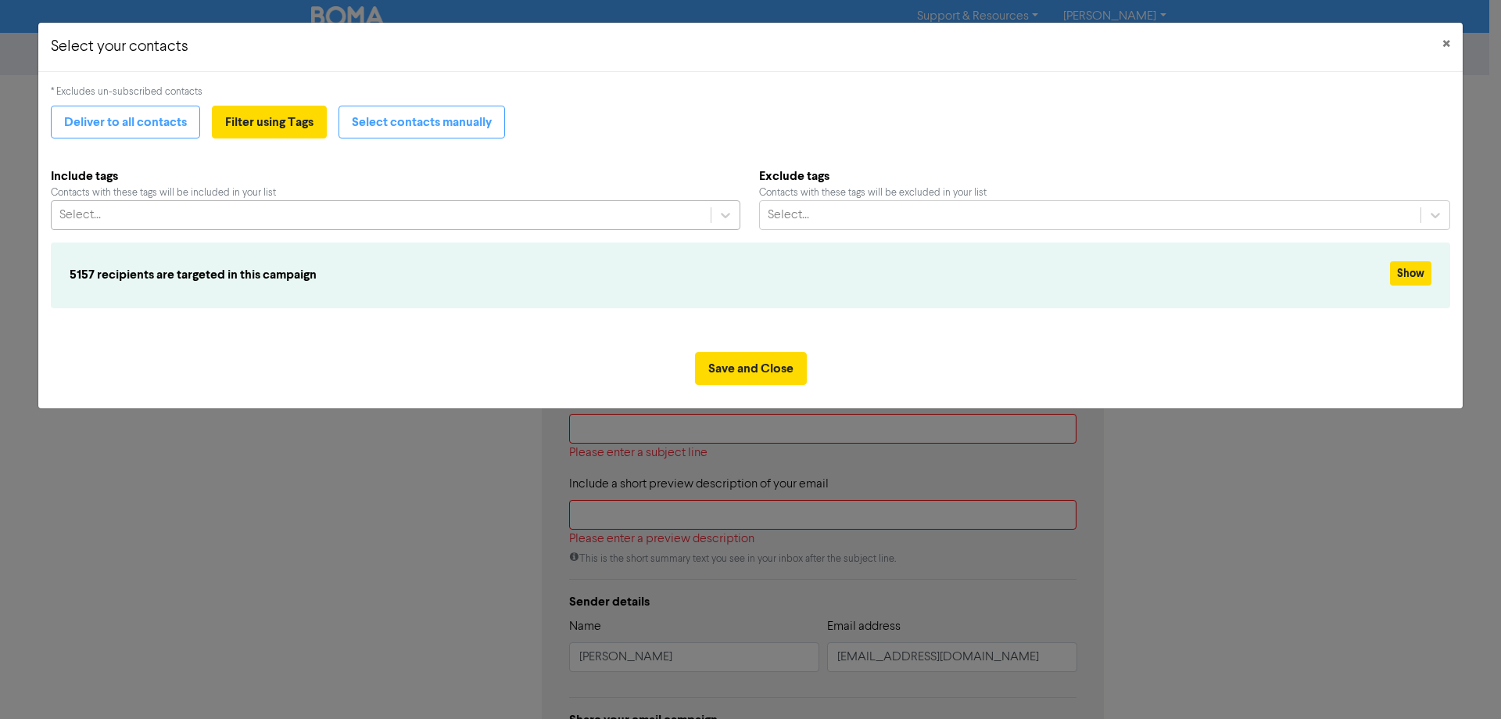
click at [149, 219] on div "Select..." at bounding box center [381, 215] width 659 height 28
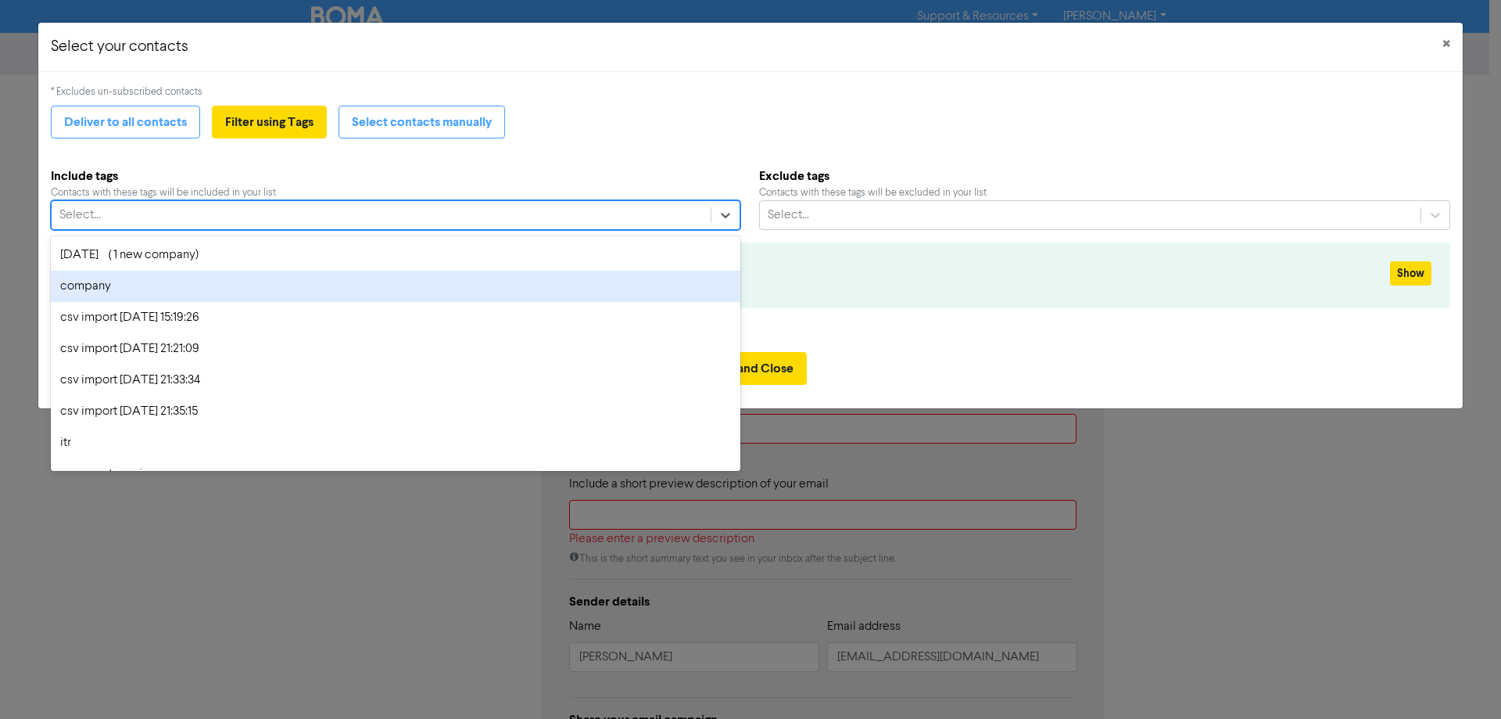
click at [125, 286] on div "company" at bounding box center [396, 286] width 690 height 31
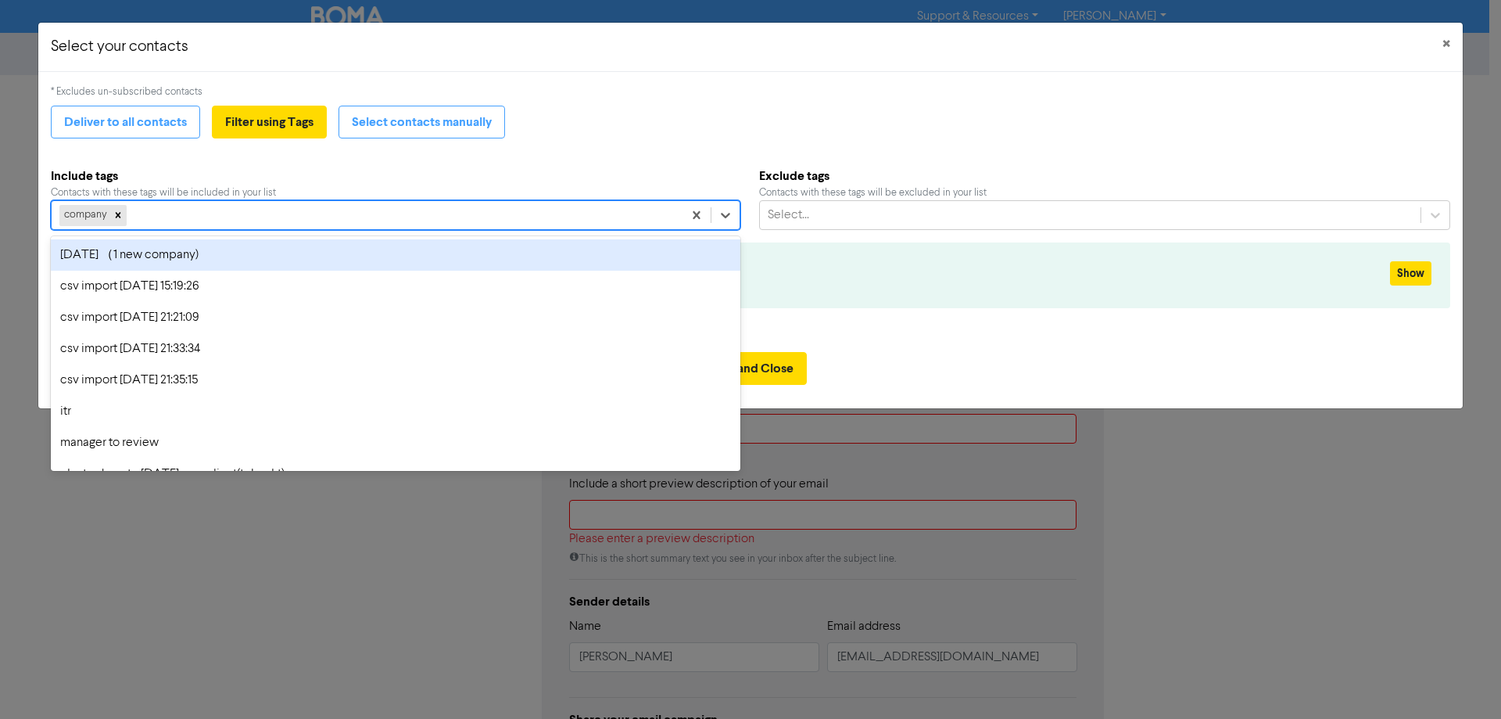
click at [188, 210] on div "company" at bounding box center [367, 215] width 631 height 28
click at [167, 257] on div "04/02/2025 （1 new company)" at bounding box center [396, 254] width 690 height 31
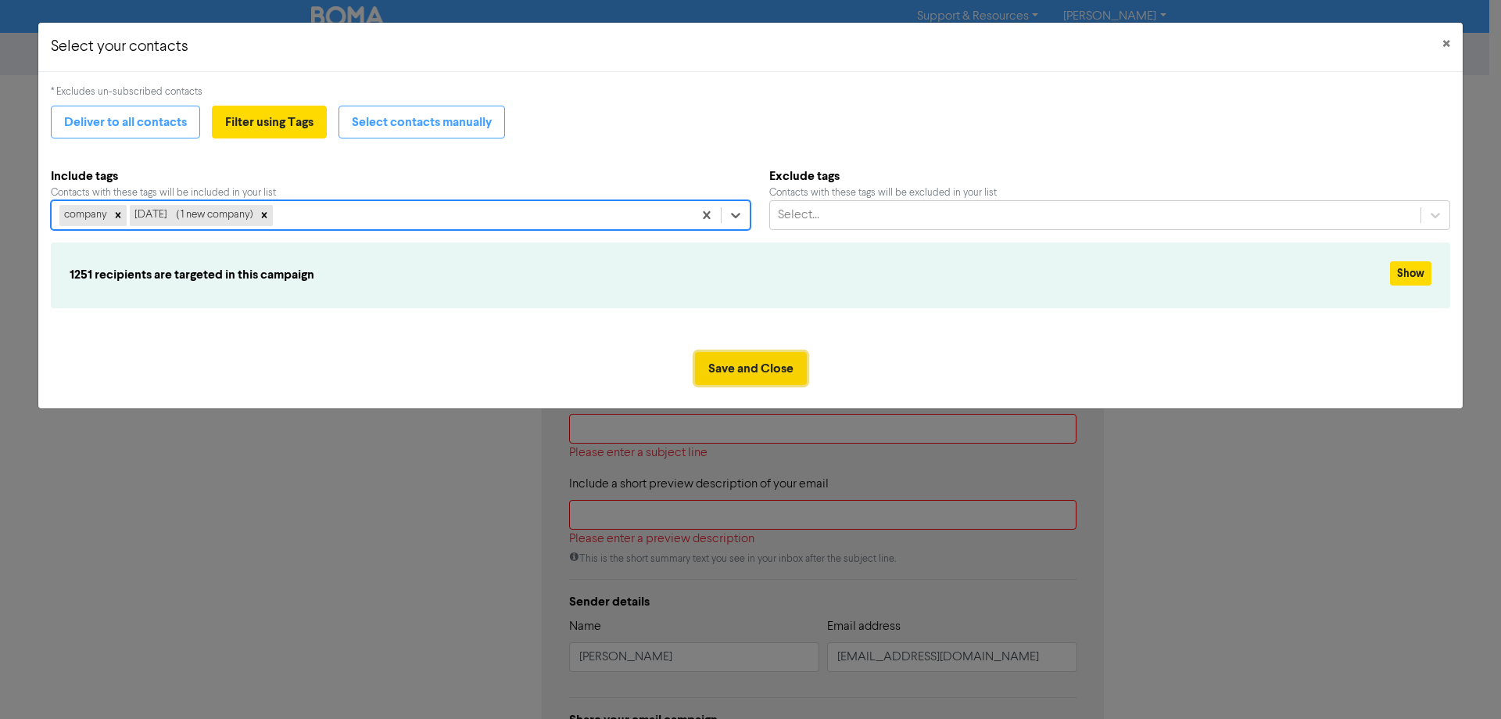
click at [765, 367] on button "Save and Close" at bounding box center [751, 368] width 112 height 33
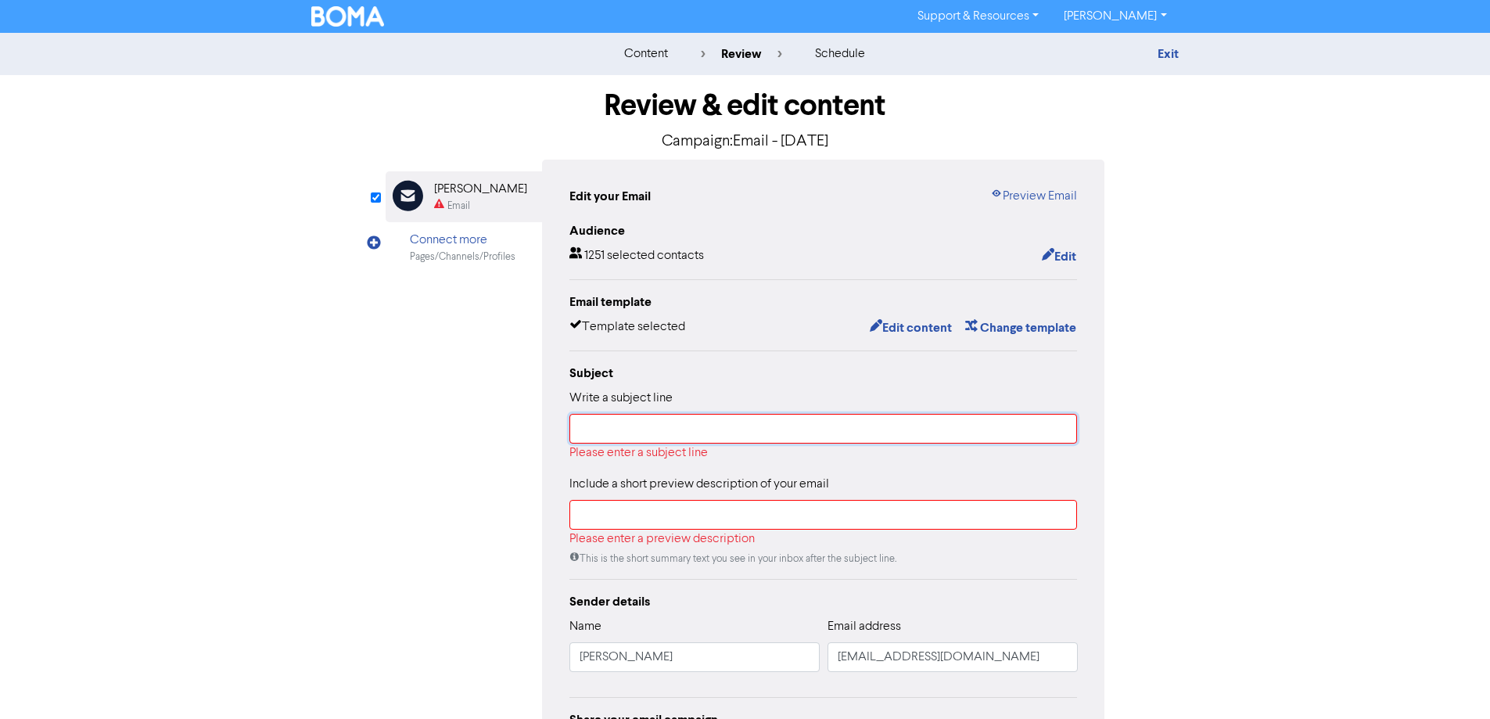
click at [624, 428] on input "text" at bounding box center [823, 429] width 508 height 30
click at [622, 432] on input "text" at bounding box center [823, 429] width 508 height 30
paste input "Time to Get Your Company Tax Return Sorted – Avoid ATO & State Audits"
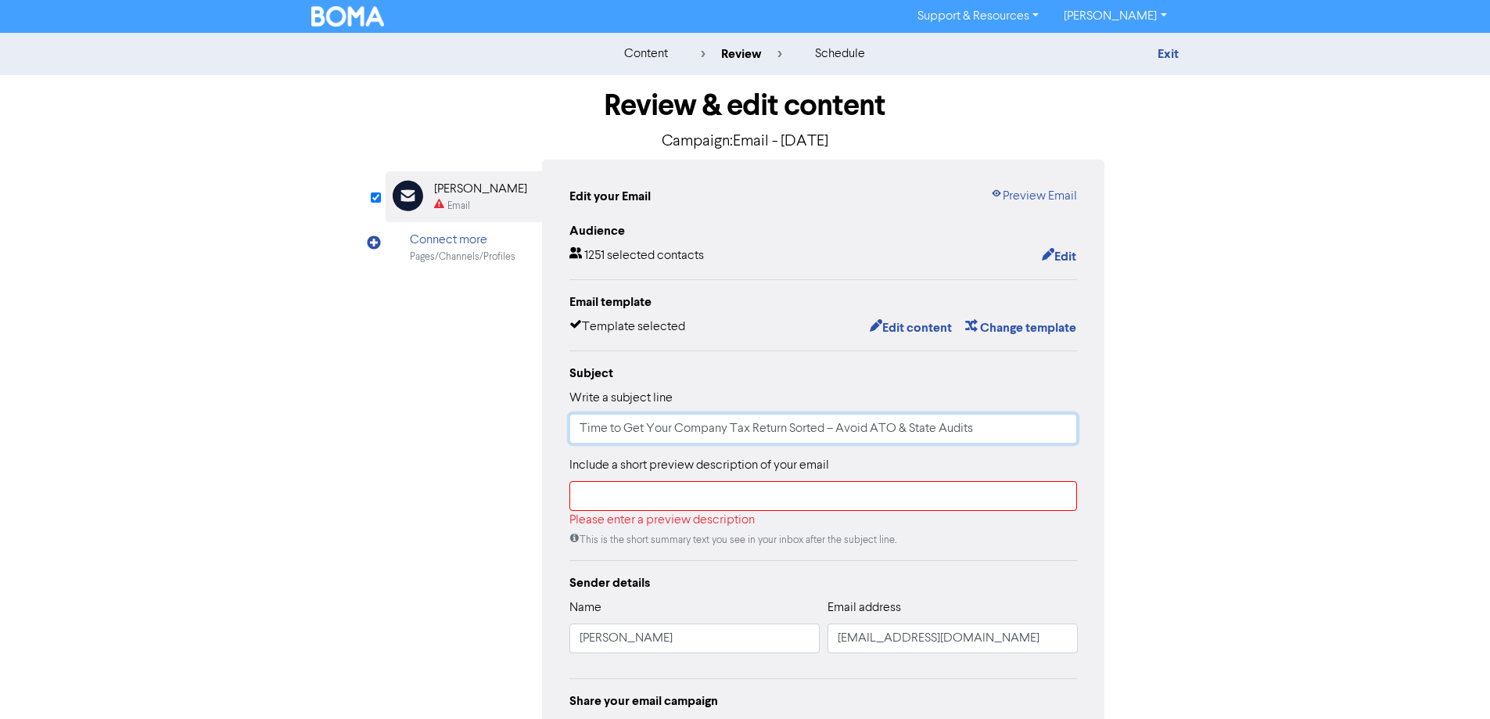
type input "Time to Get Your Company Tax Return Sorted – Avoid ATO & State Audits"
click at [613, 497] on input "text" at bounding box center [823, 496] width 508 height 30
paste input "Stay Ahead of the ATO – Book Your Tax Return with Oke Financial Today"
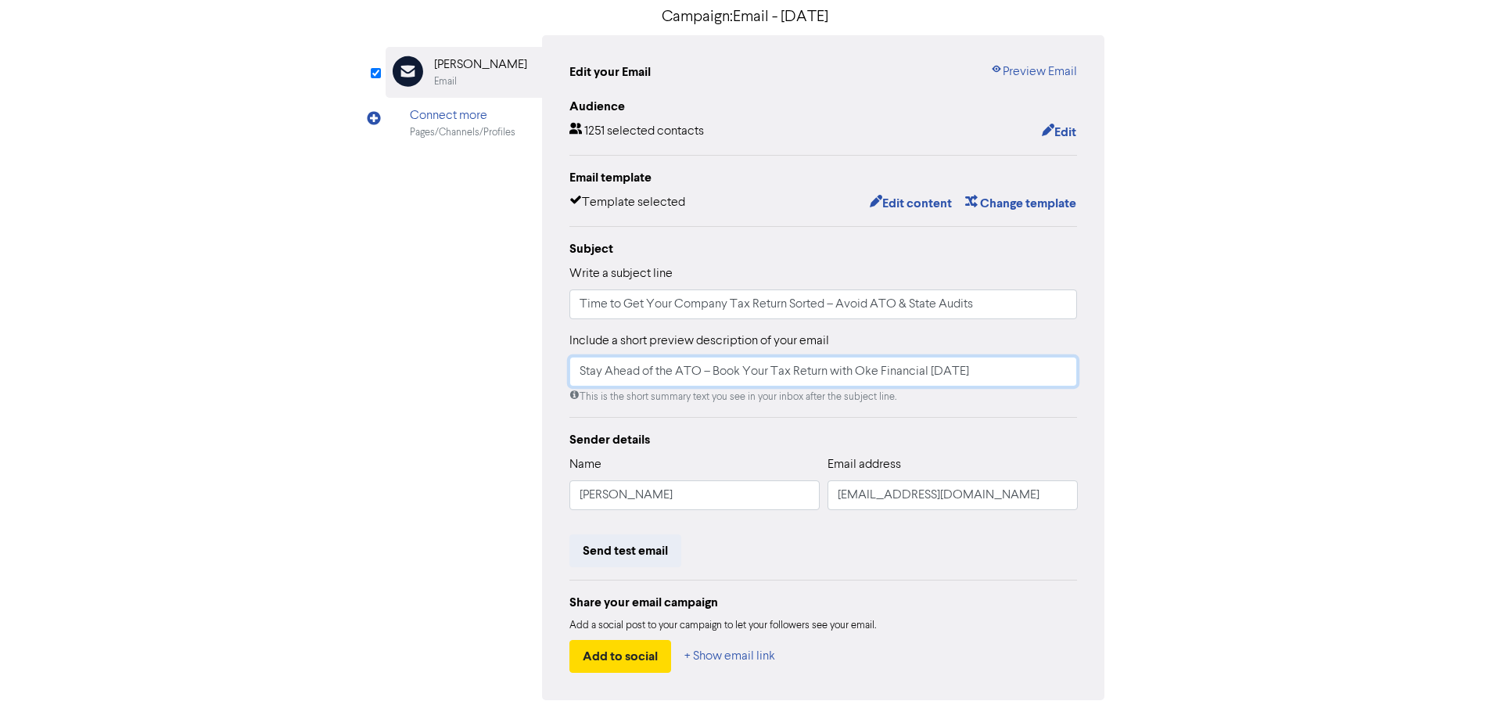
scroll to position [177, 0]
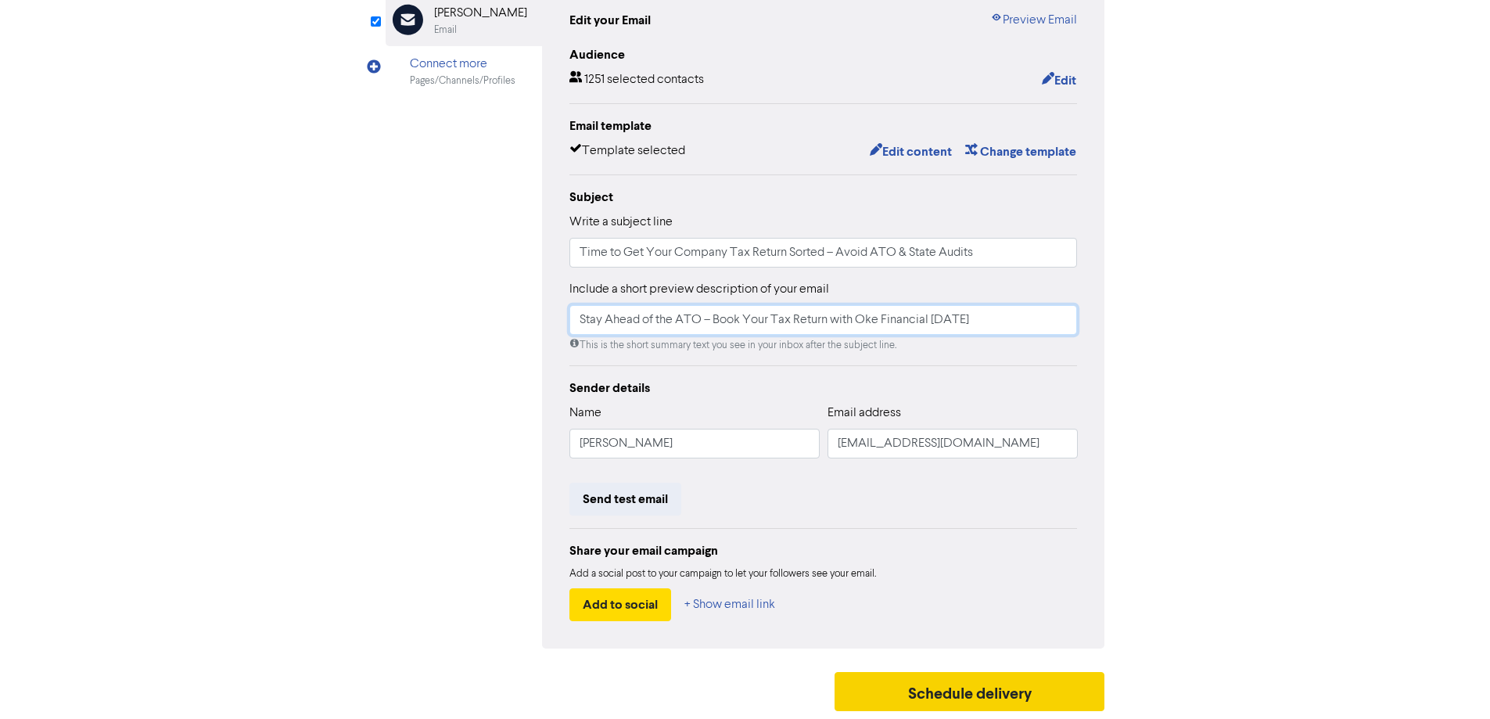
type input "Stay Ahead of the ATO – Book Your Tax Return with Oke Financial Today"
click at [988, 692] on button "Schedule delivery" at bounding box center [969, 691] width 271 height 39
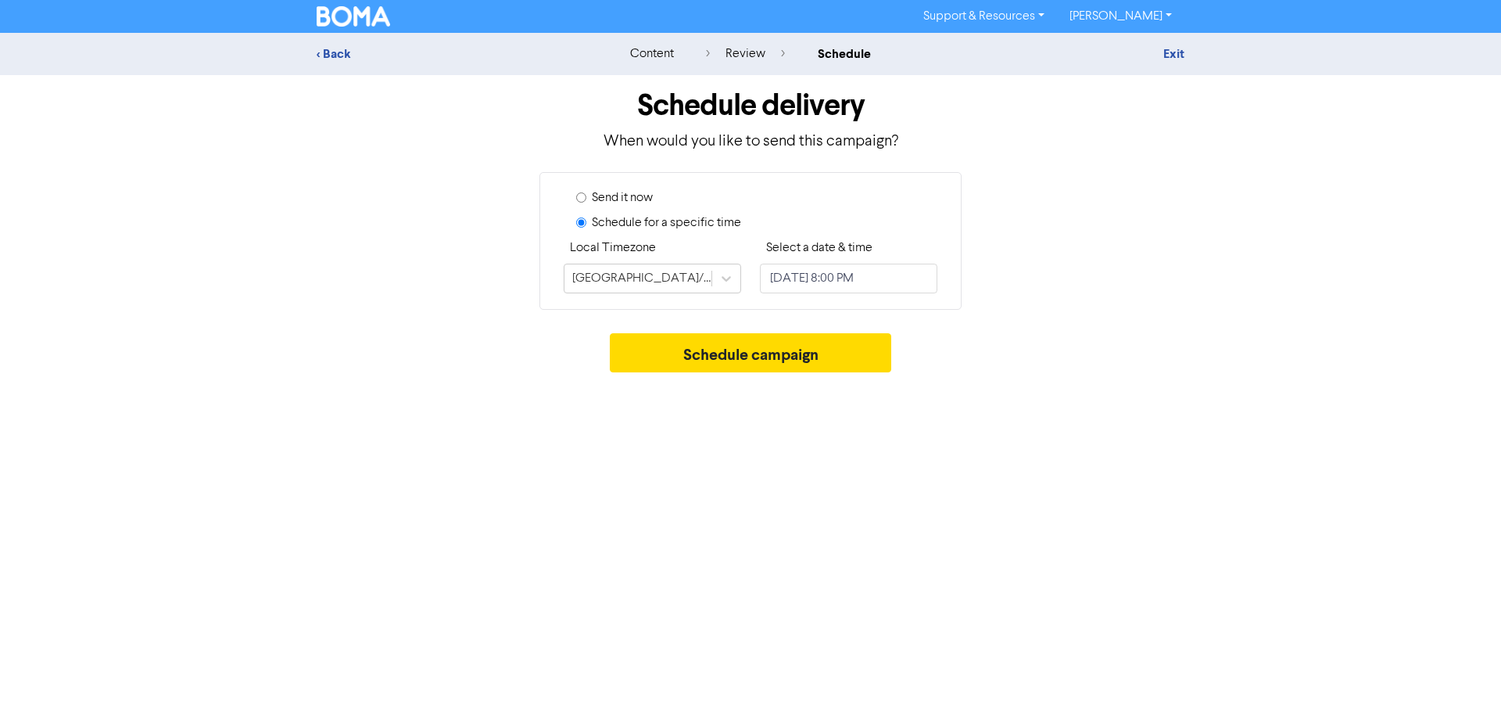
click at [579, 192] on input "Send it now" at bounding box center [581, 197] width 10 height 10
radio input "true"
radio input "false"
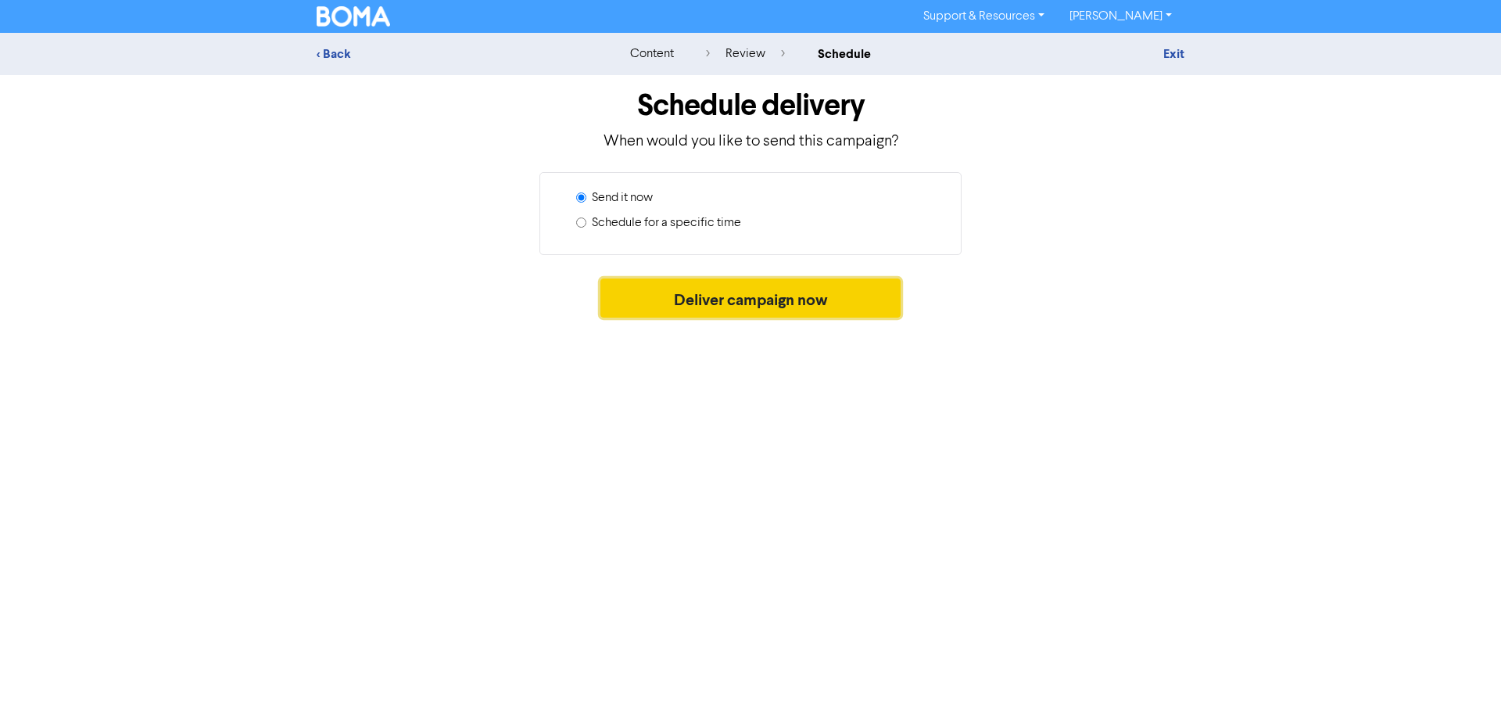
click at [701, 302] on button "Deliver campaign now" at bounding box center [751, 297] width 301 height 39
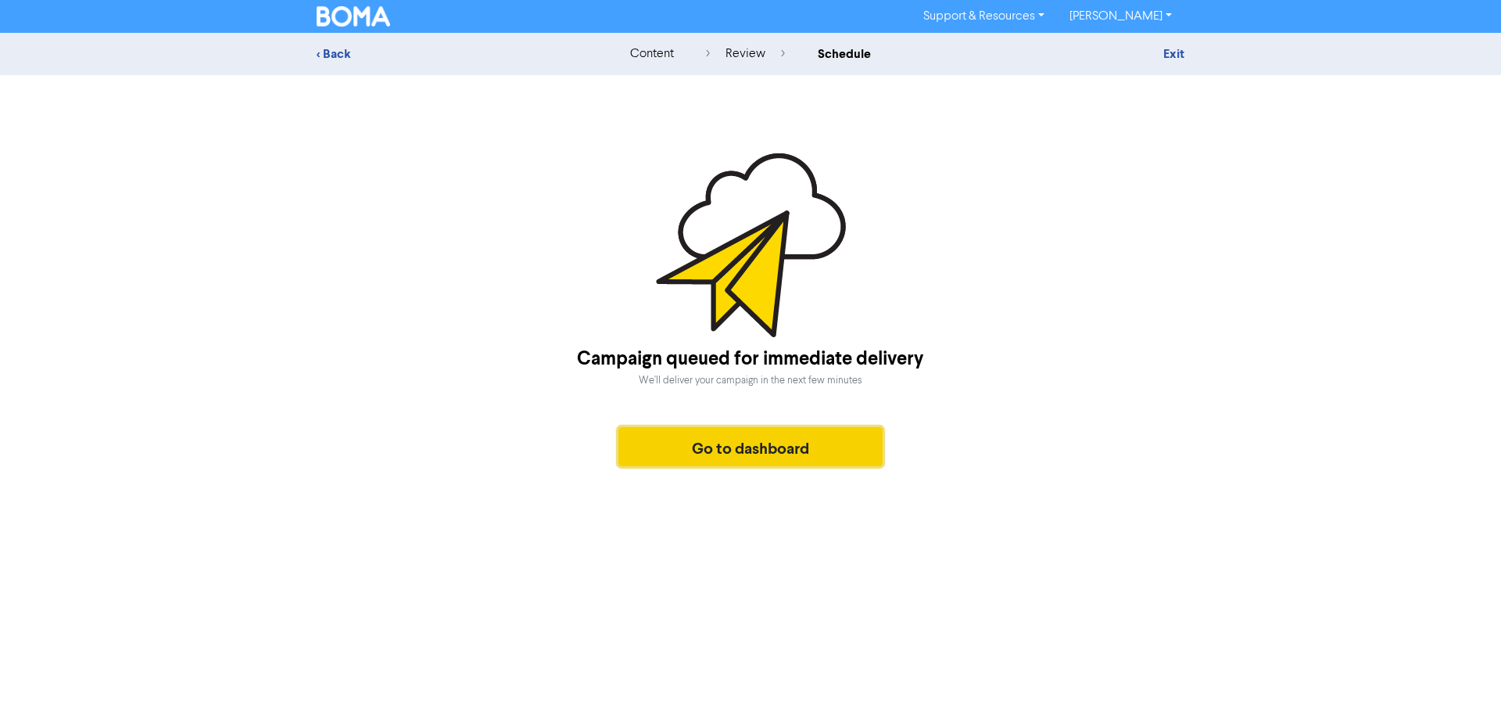
click at [795, 446] on button "Go to dashboard" at bounding box center [750, 446] width 264 height 39
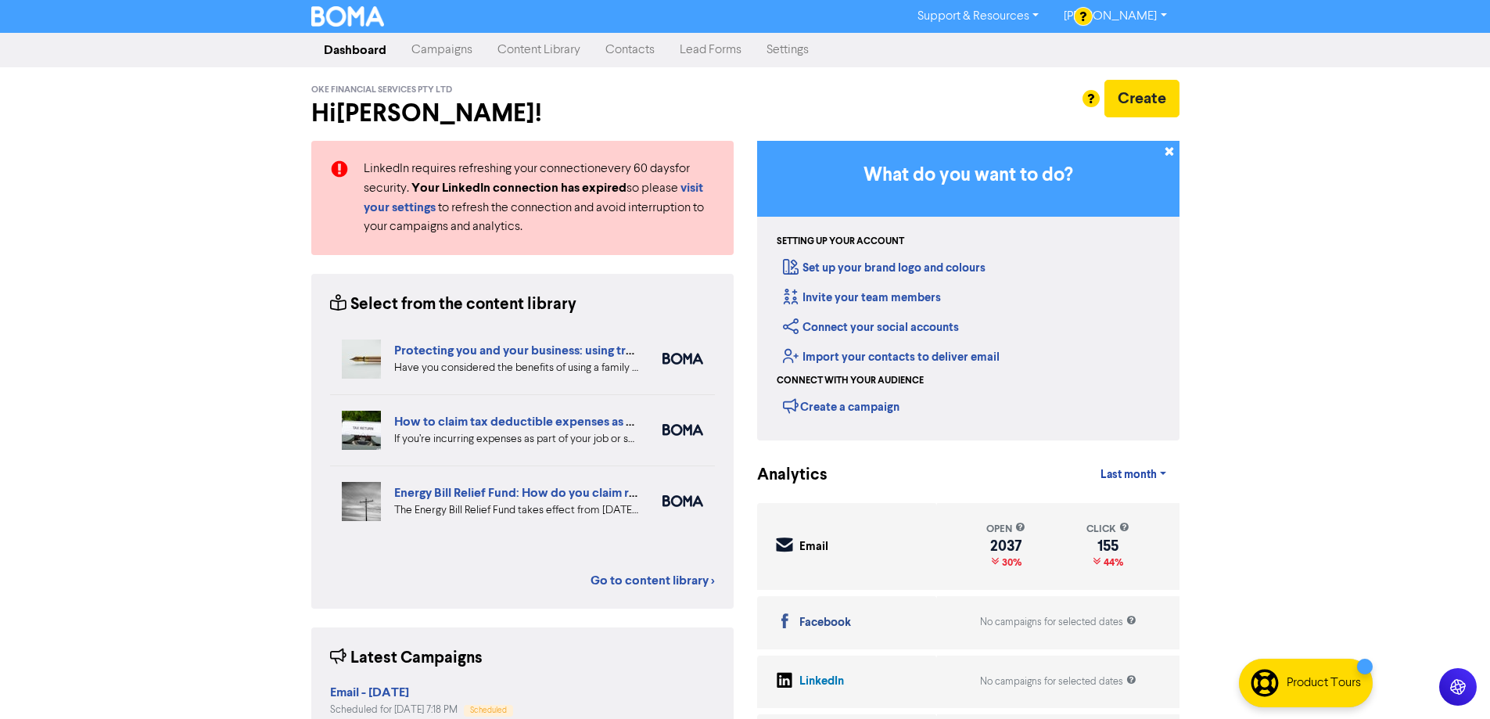
click at [434, 38] on link "Campaigns" at bounding box center [442, 49] width 86 height 31
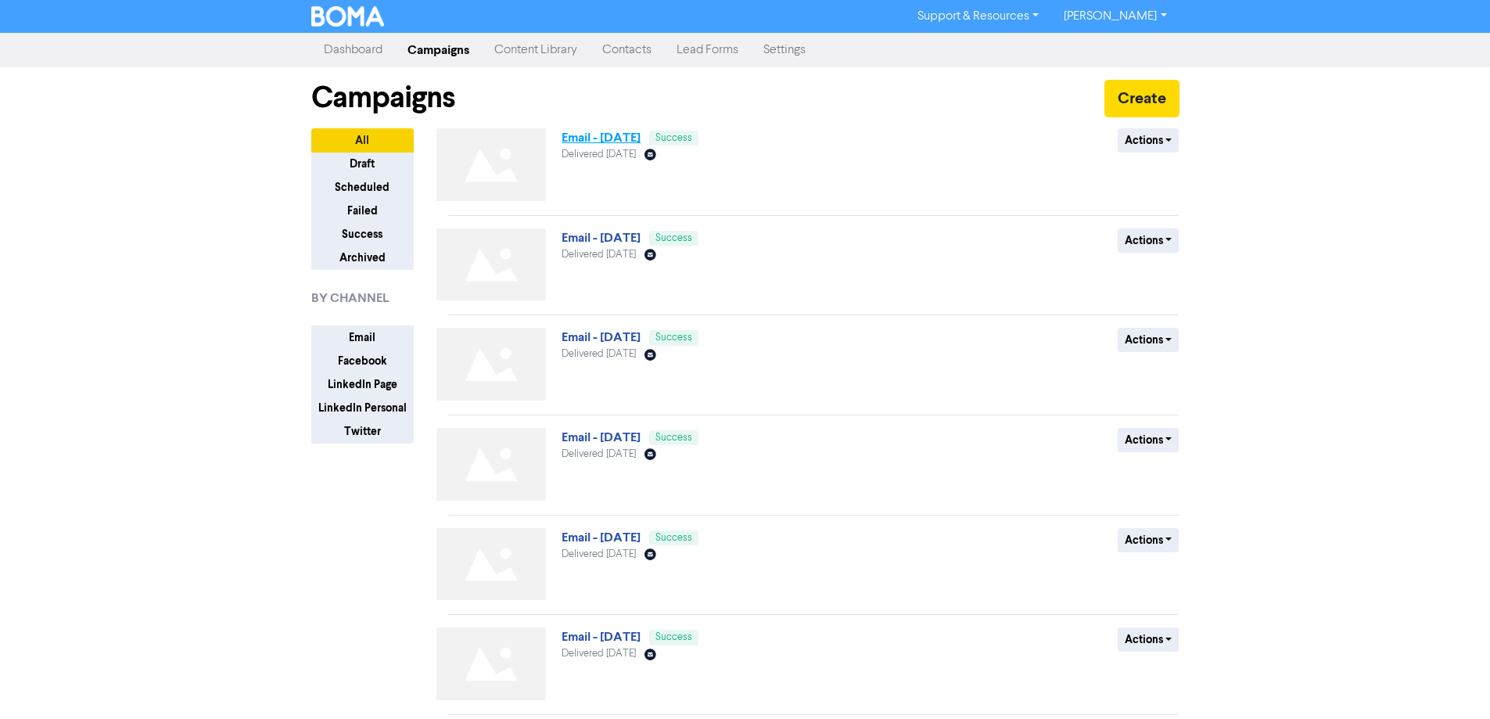
click at [610, 138] on link "Email - [DATE]" at bounding box center [600, 138] width 79 height 16
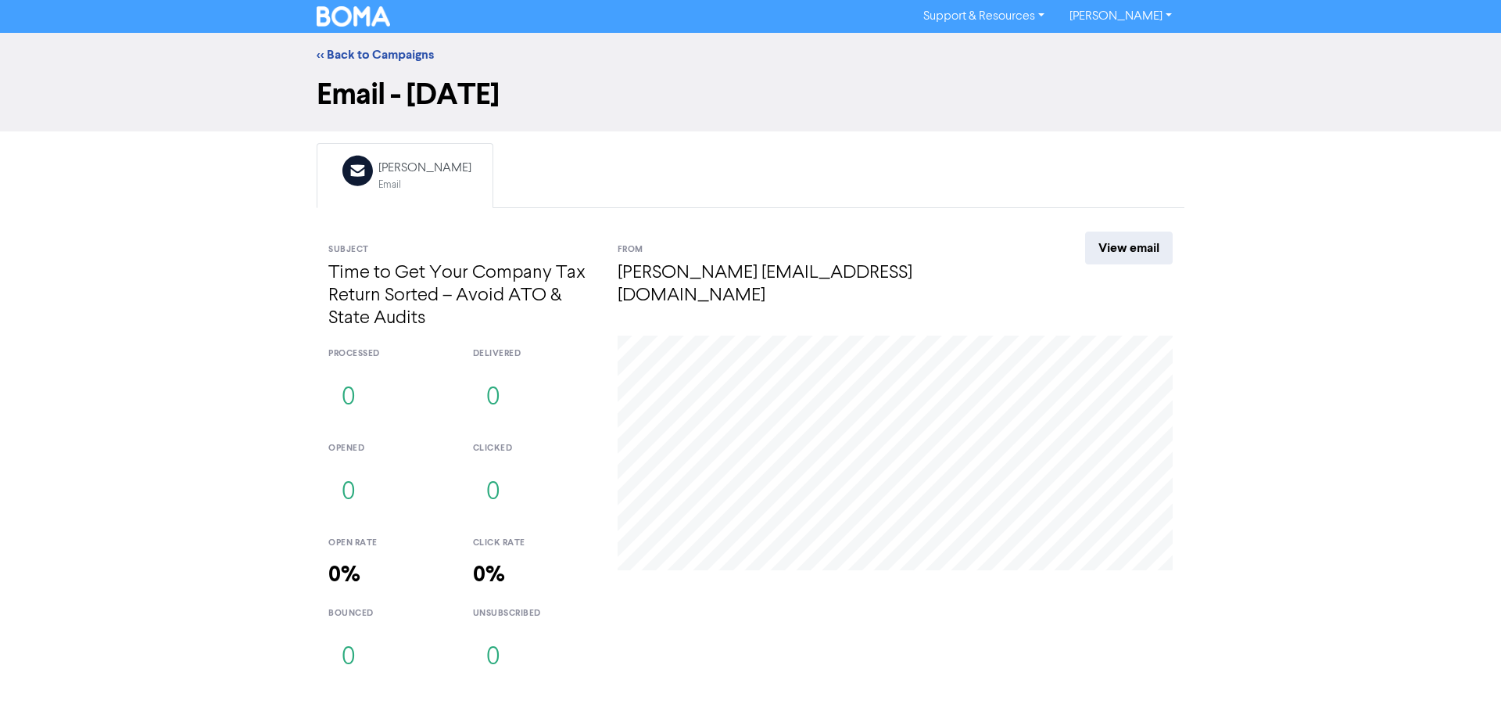
drag, startPoint x: 201, startPoint y: 126, endPoint x: 194, endPoint y: 99, distance: 27.5
click at [201, 126] on div "Email - [DATE]" at bounding box center [750, 104] width 1501 height 55
click at [341, 7] on img at bounding box center [353, 16] width 73 height 20
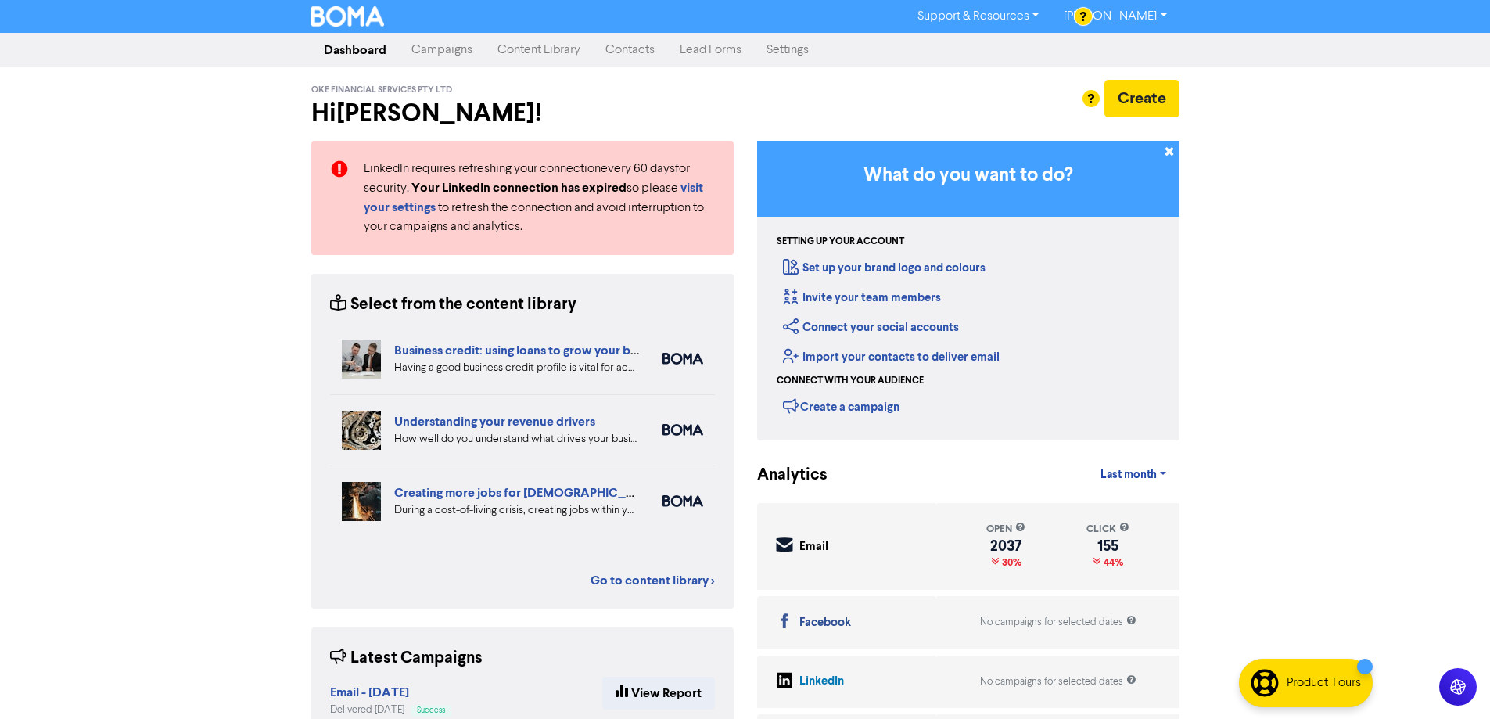
click at [445, 51] on link "Campaigns" at bounding box center [442, 49] width 86 height 31
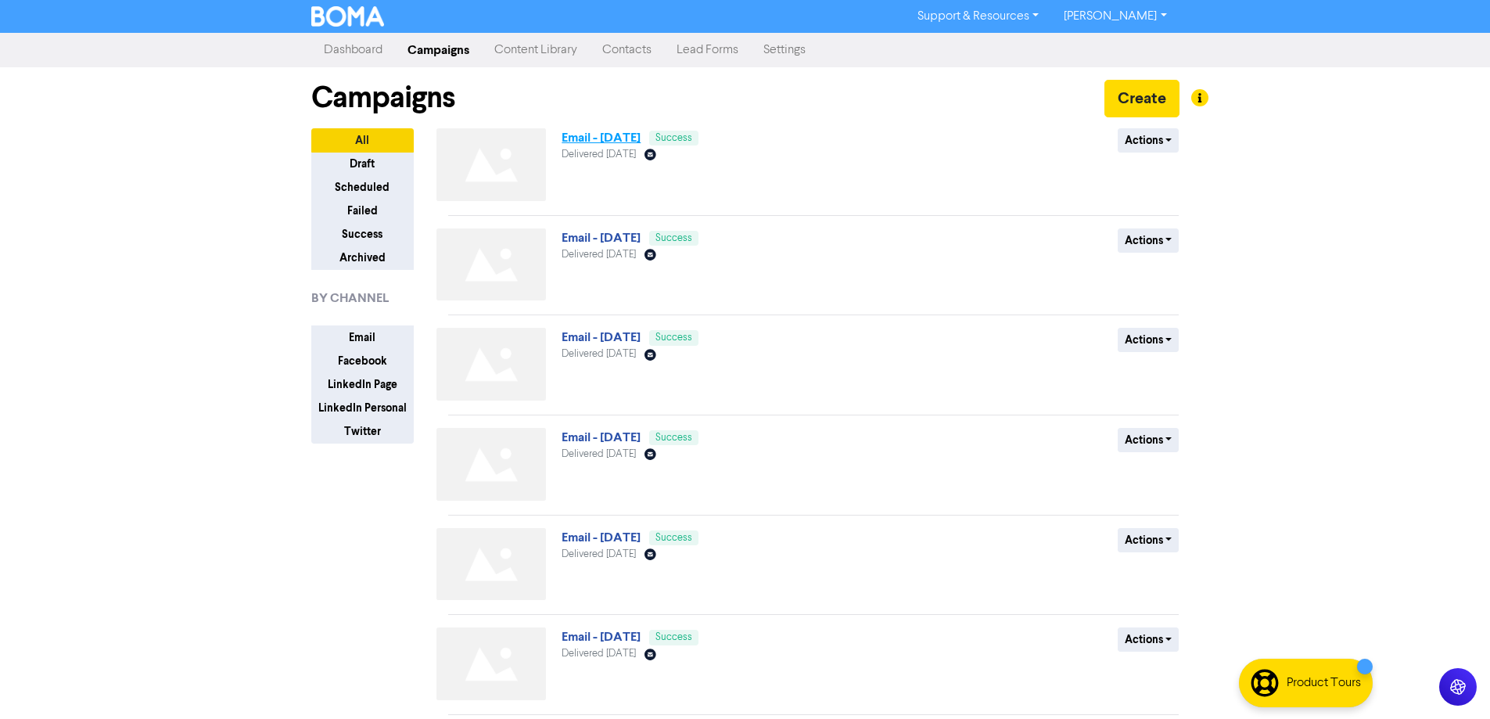
click at [611, 135] on link "Email - [DATE]" at bounding box center [600, 138] width 79 height 16
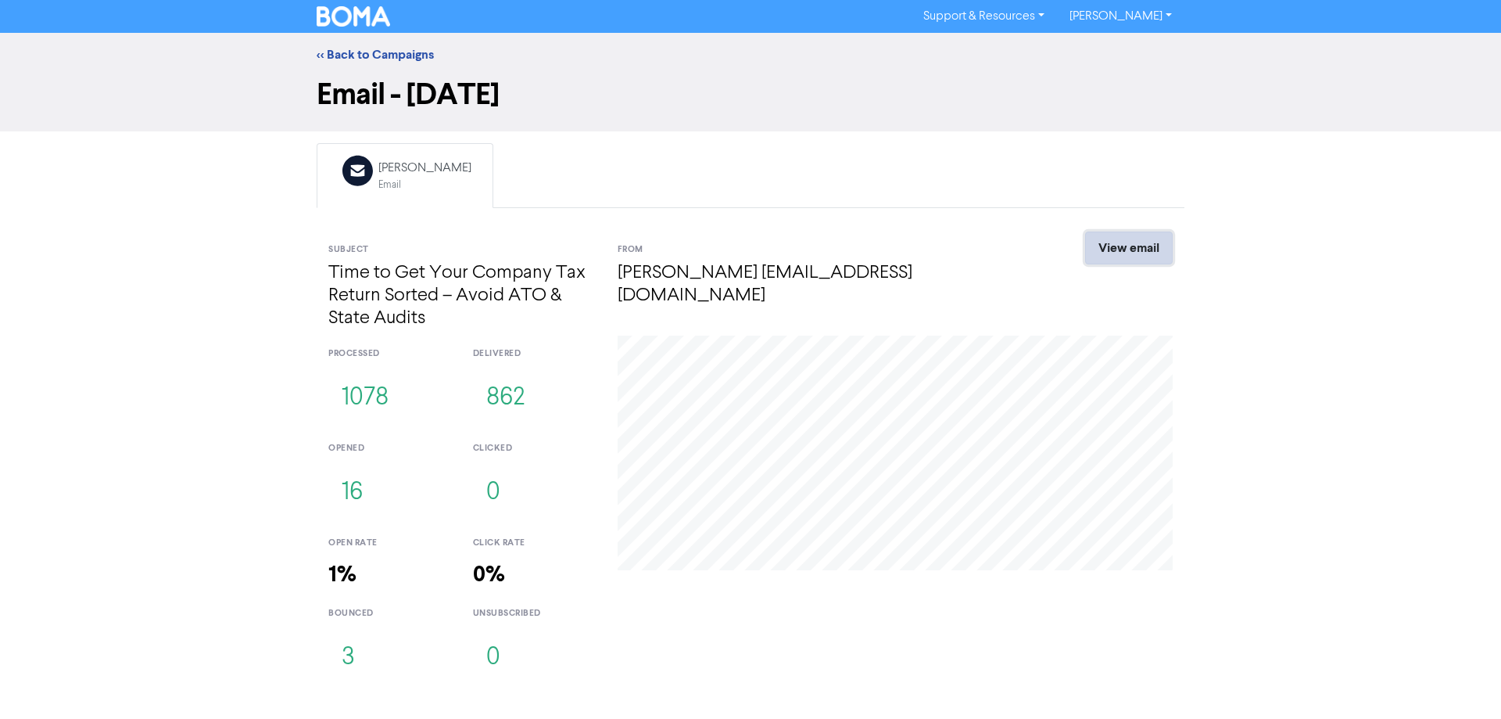
click at [1118, 248] on link "View email" at bounding box center [1129, 247] width 88 height 33
click at [350, 16] on img at bounding box center [353, 16] width 73 height 20
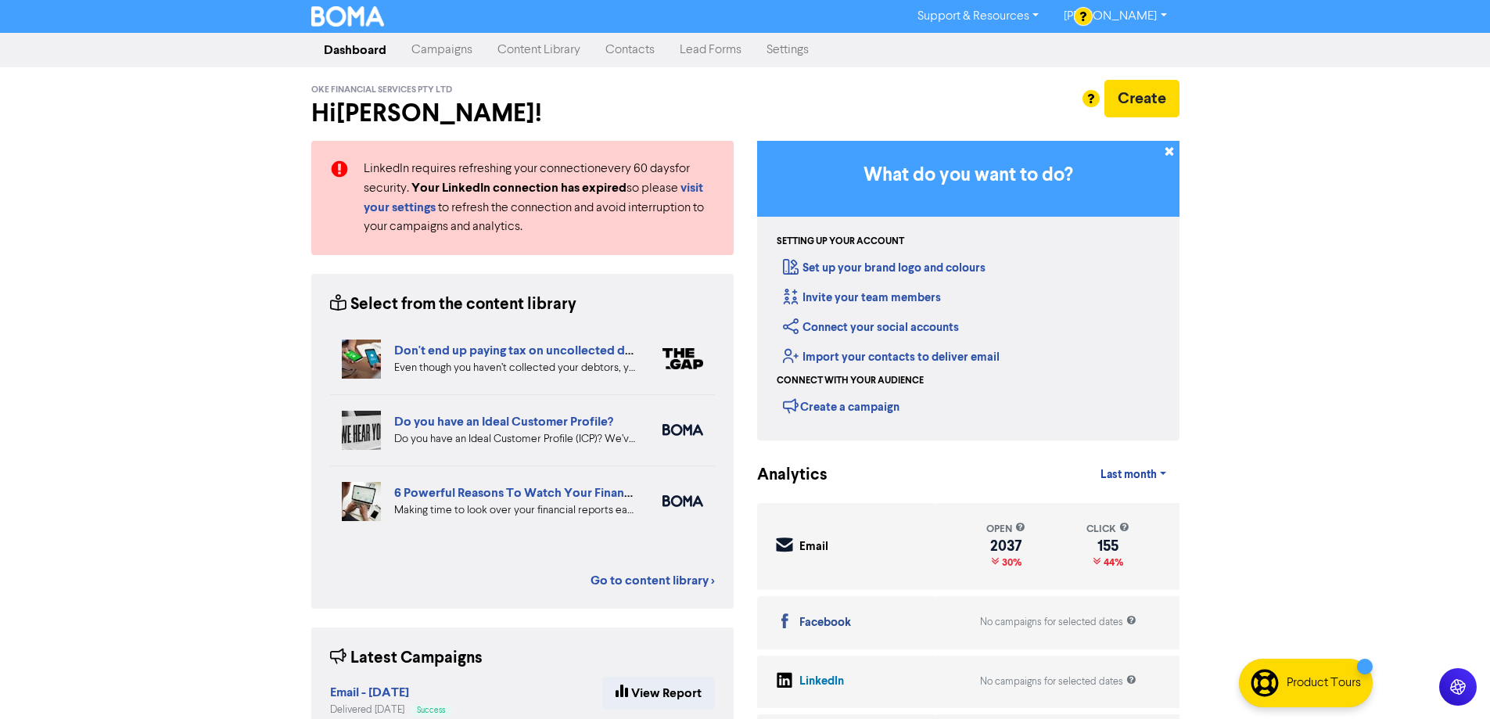
click at [443, 41] on link "Campaigns" at bounding box center [442, 49] width 86 height 31
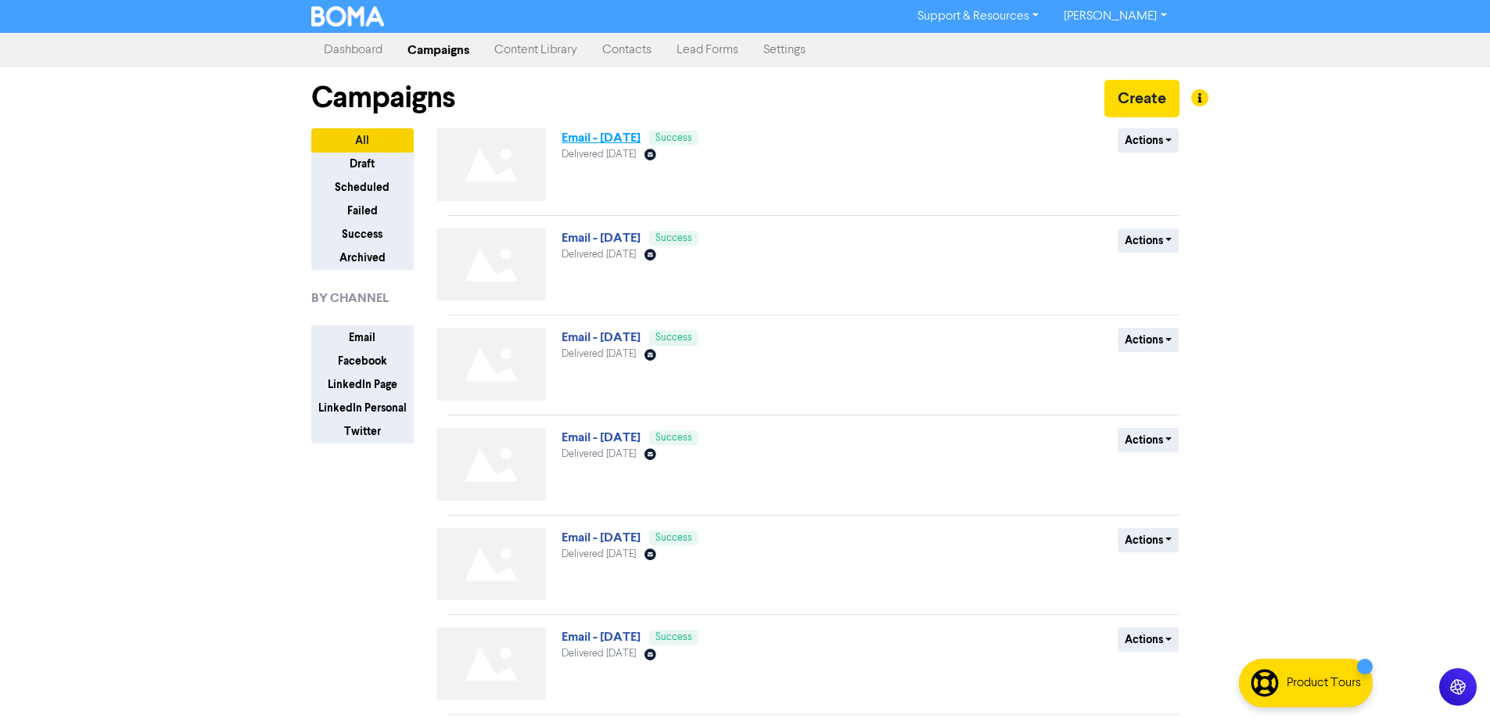
click at [622, 137] on link "Email - [DATE]" at bounding box center [600, 138] width 79 height 16
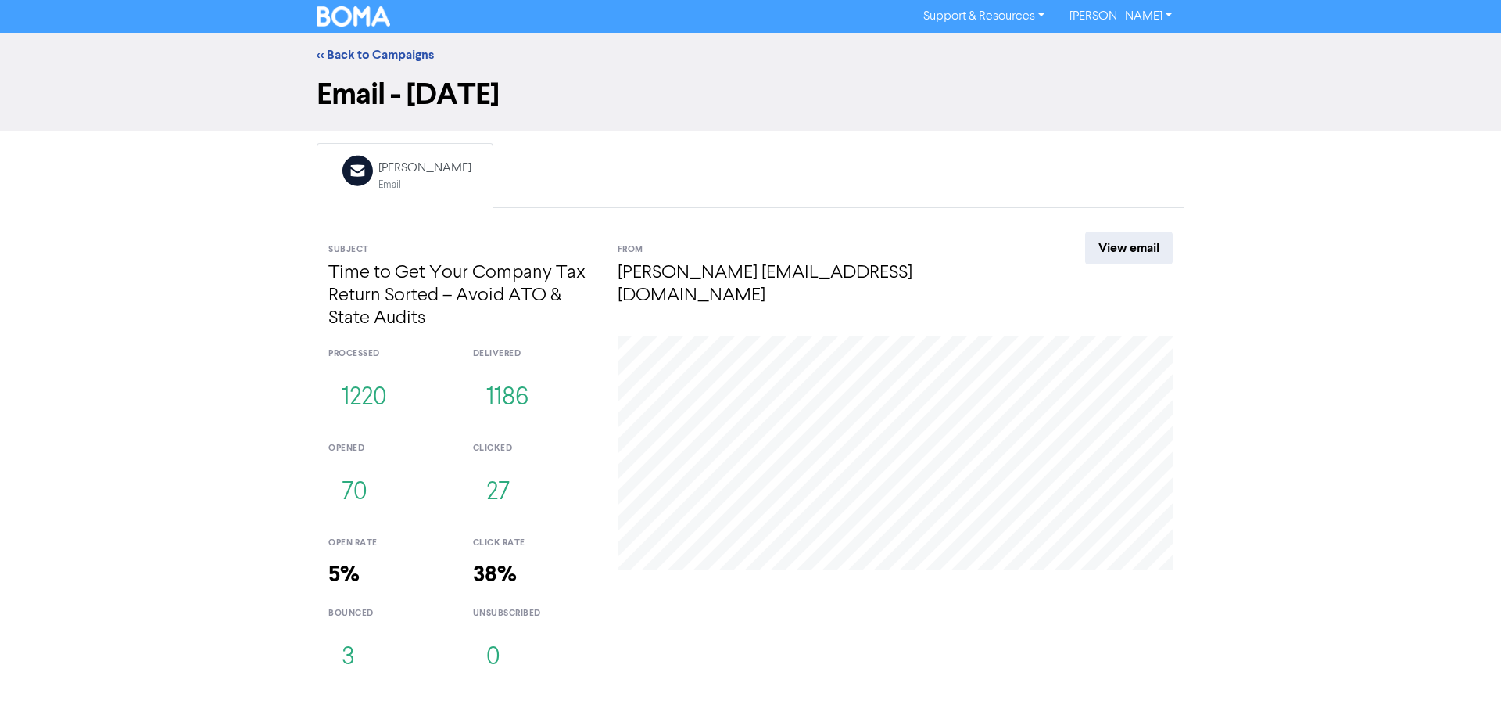
click at [339, 16] on img at bounding box center [353, 16] width 73 height 20
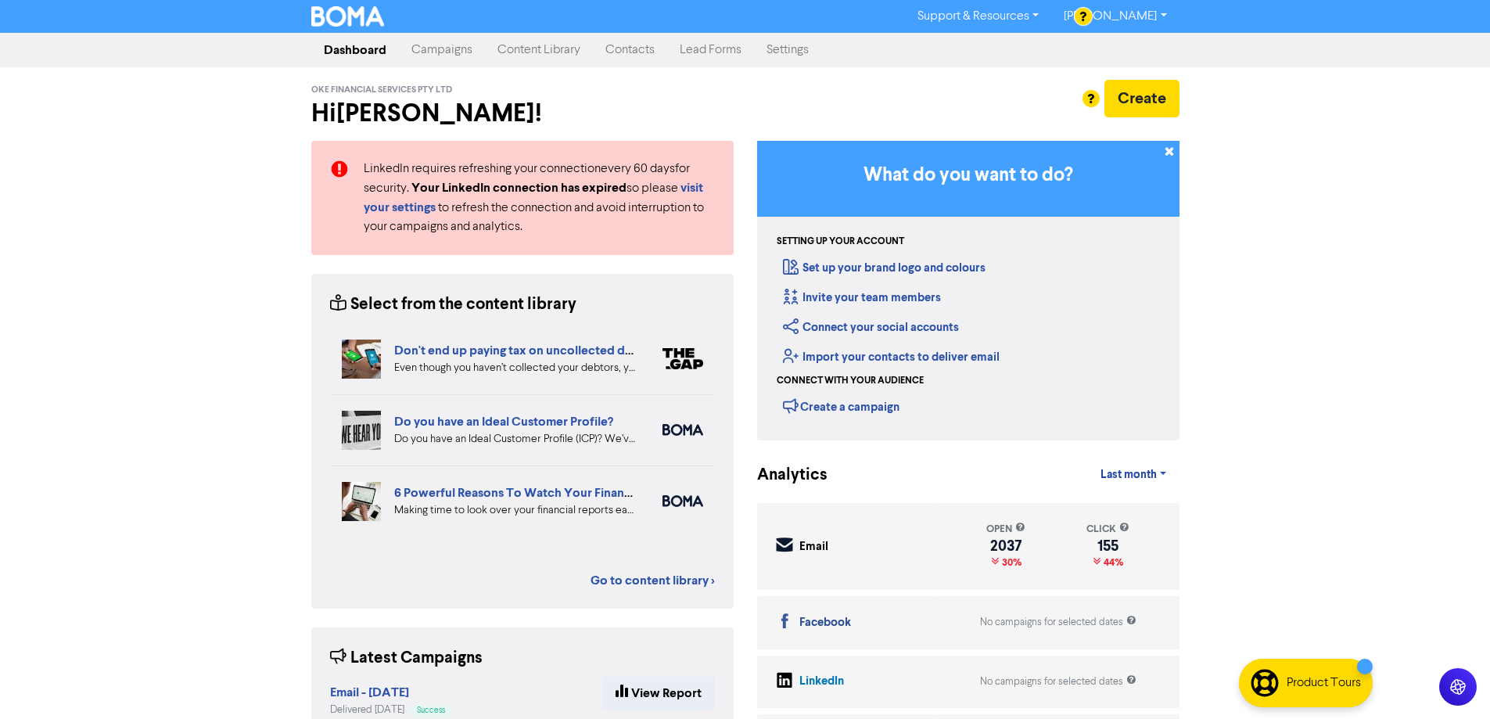
click at [461, 47] on link "Campaigns" at bounding box center [442, 49] width 86 height 31
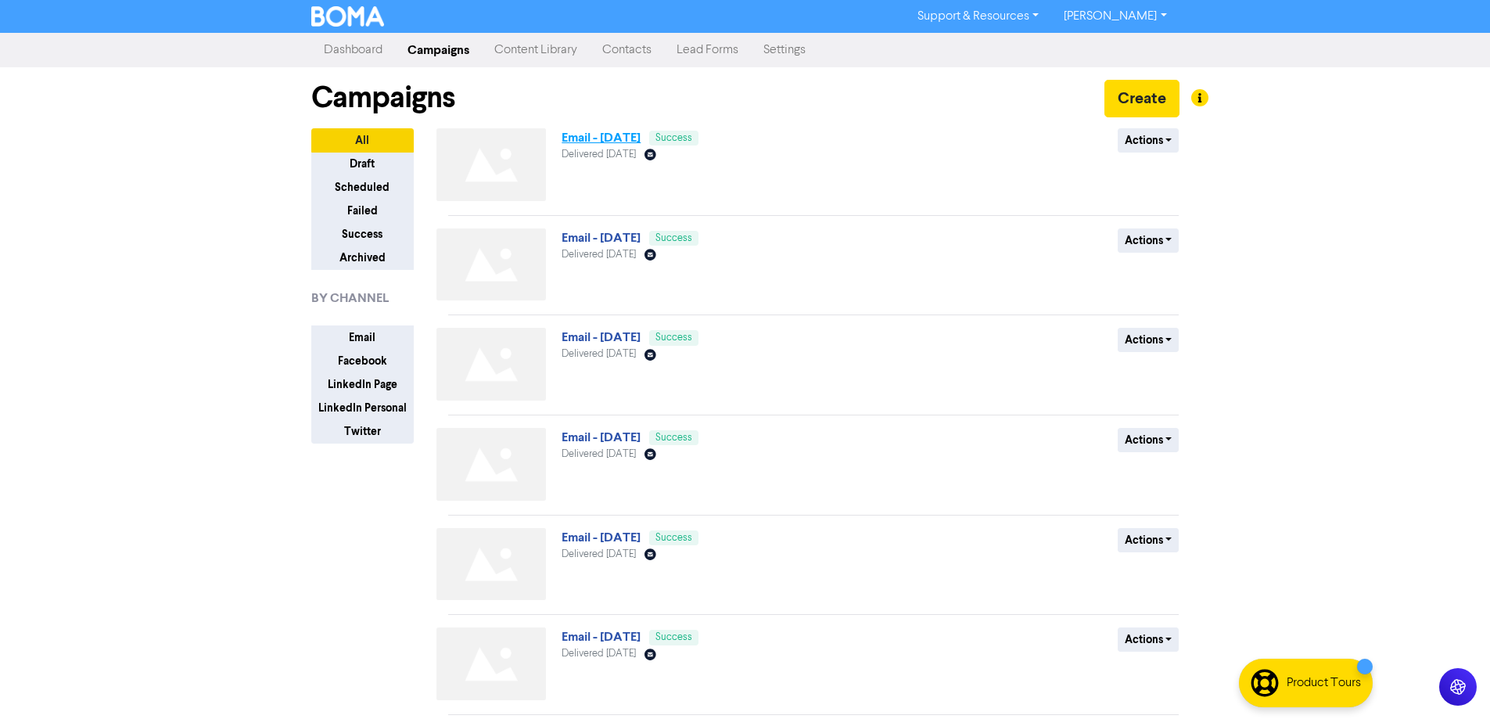
click at [620, 137] on link "Email - [DATE]" at bounding box center [600, 138] width 79 height 16
